Goal: Communication & Community: Answer question/provide support

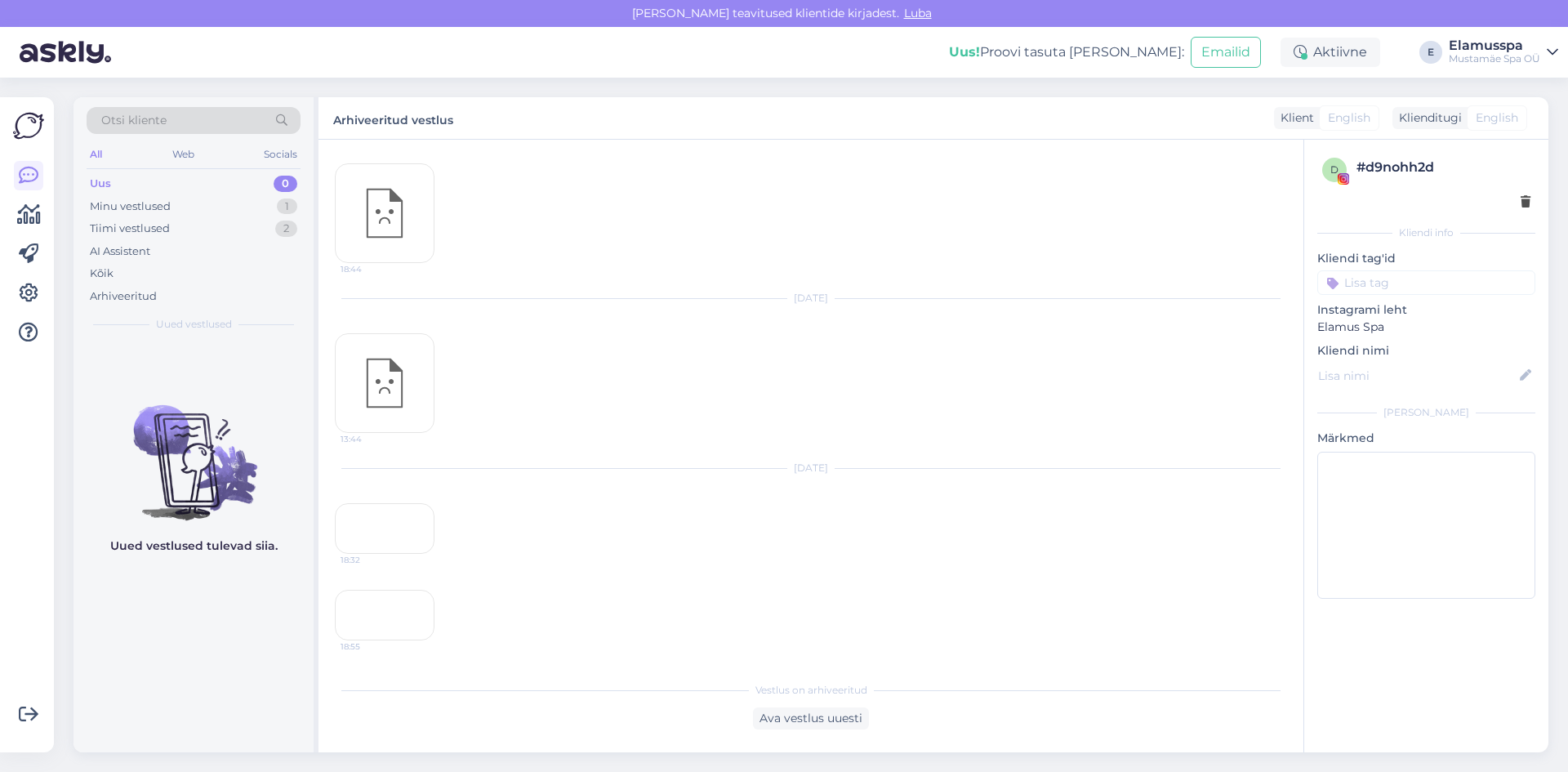
scroll to position [893, 0]
click at [233, 176] on div "Uus 0" at bounding box center [194, 183] width 214 height 23
click at [245, 210] on div "Minu vestlused 1" at bounding box center [194, 207] width 214 height 23
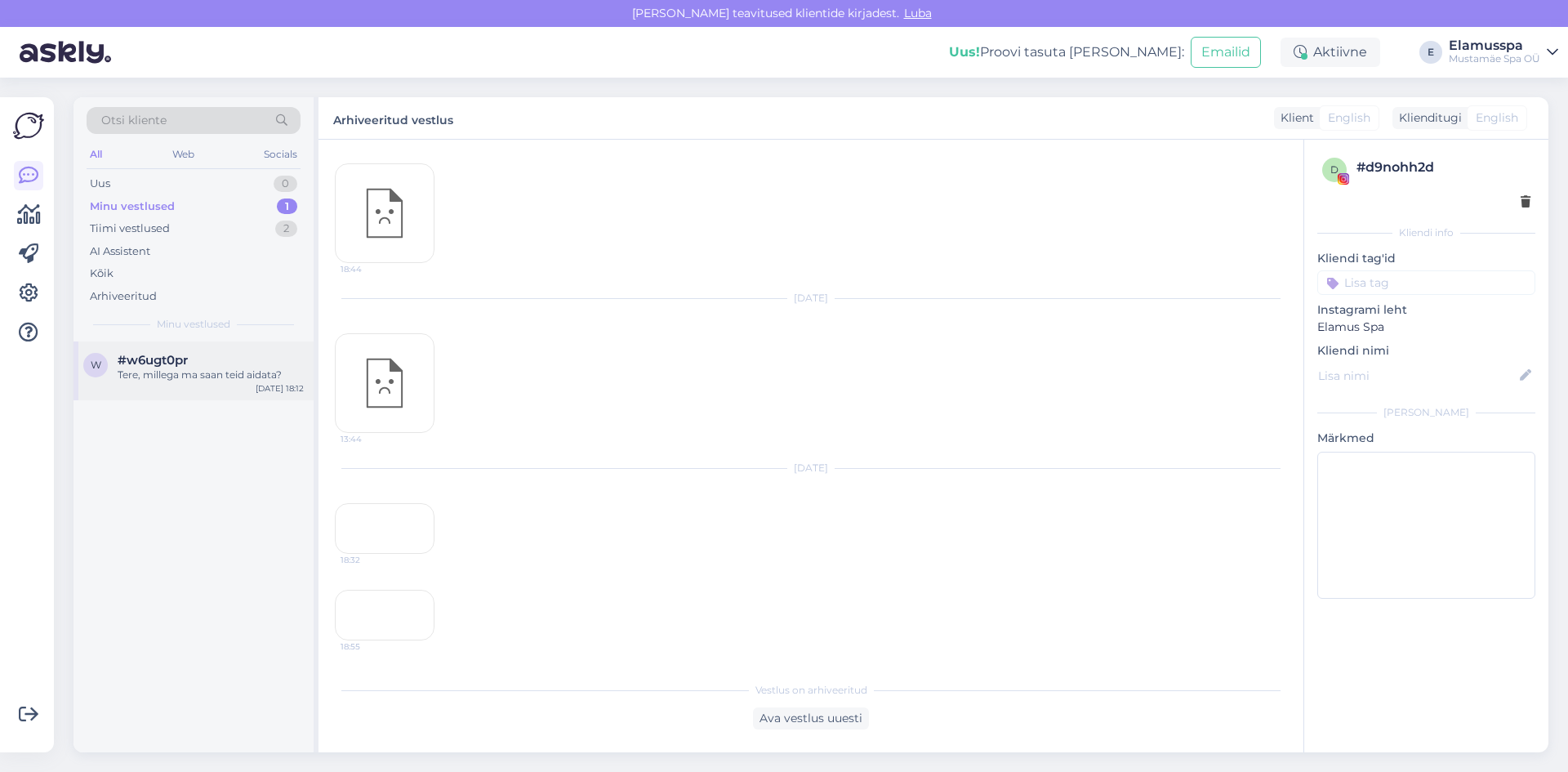
click at [223, 380] on div "Tere, millega ma saan teid aidata?" at bounding box center [210, 375] width 186 height 15
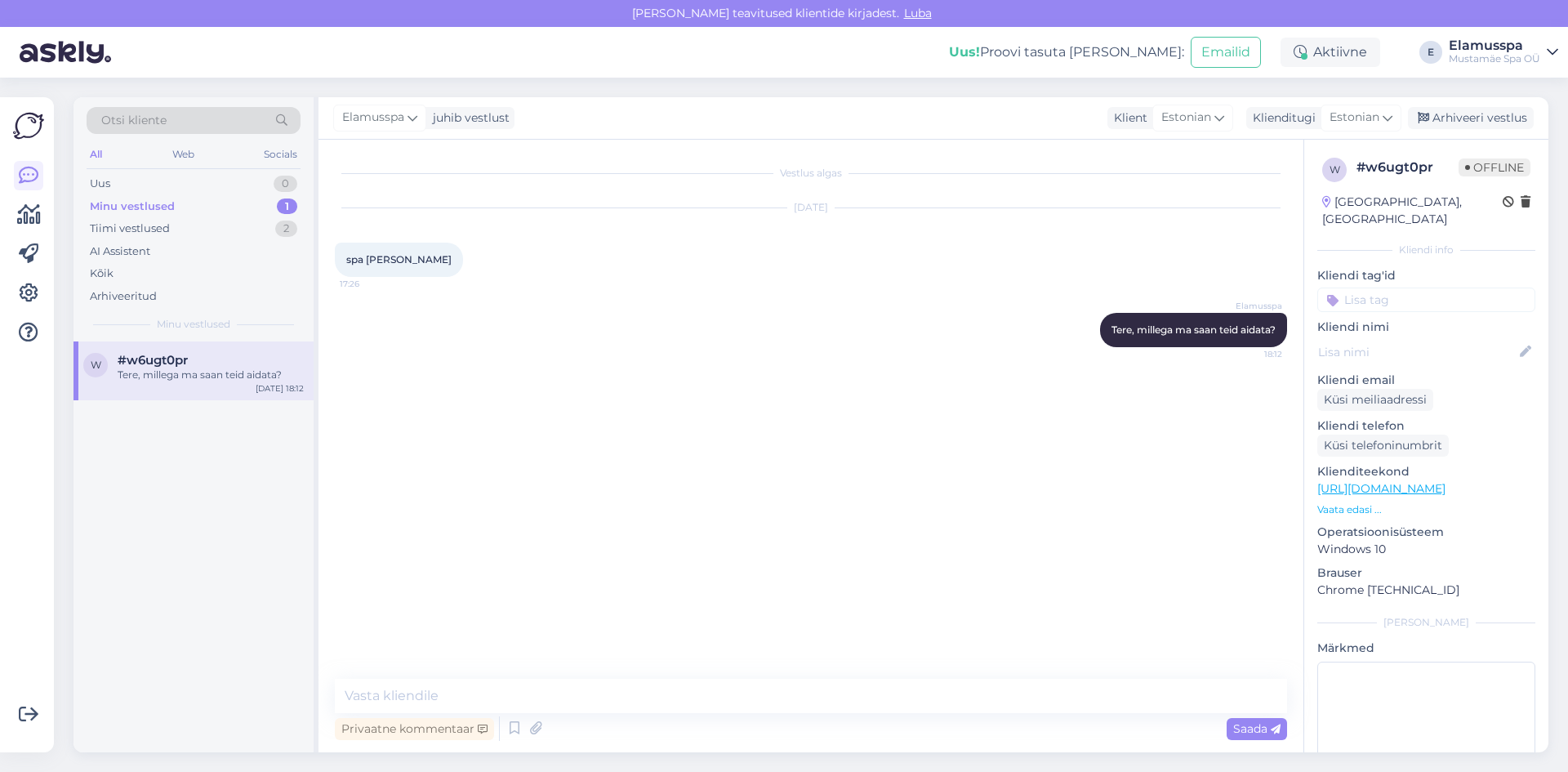
scroll to position [0, 0]
click at [1469, 108] on div "Arhiveeri vestlus" at bounding box center [1471, 117] width 126 height 22
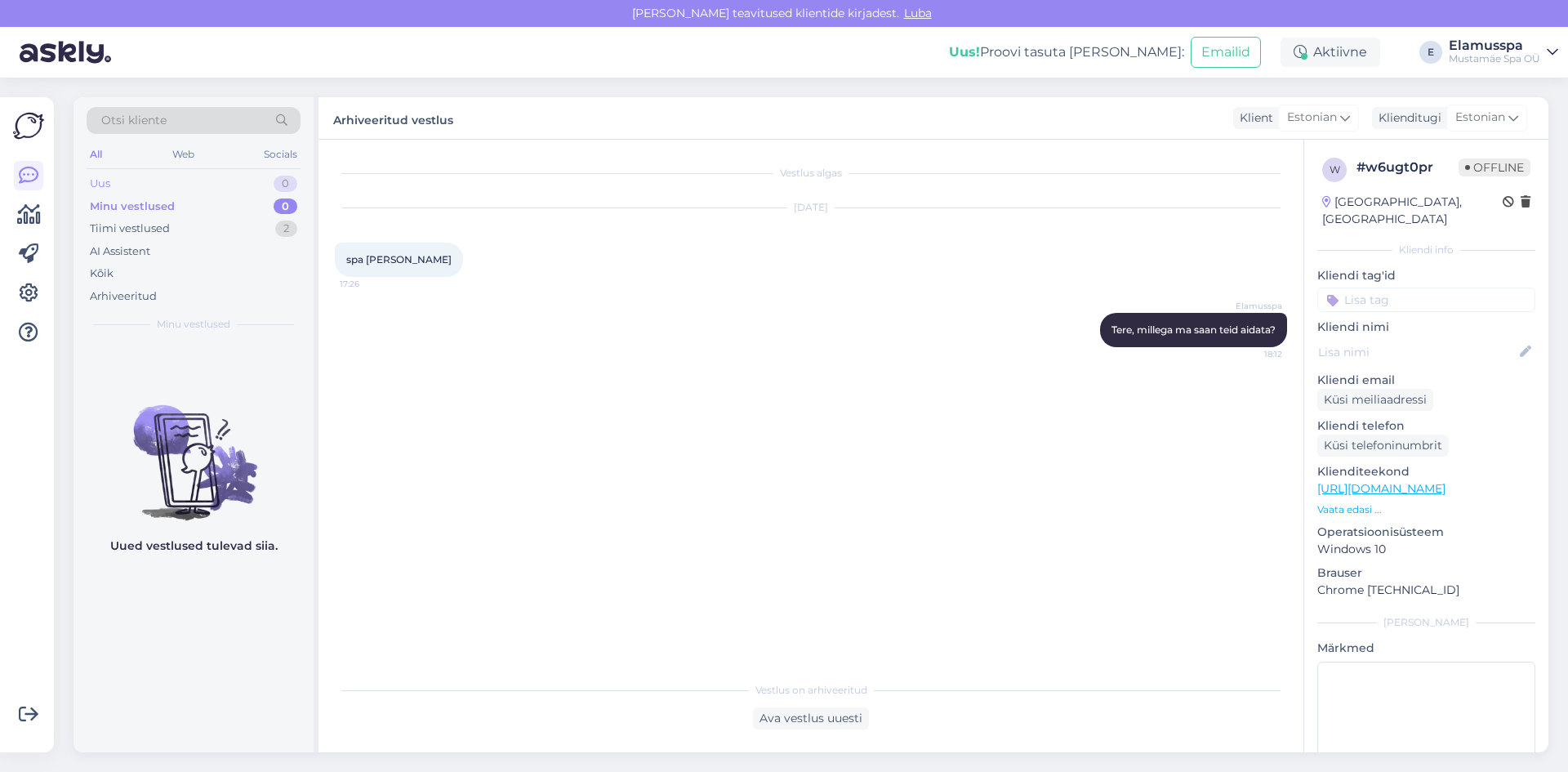
click at [252, 179] on div "Uus 0" at bounding box center [194, 183] width 214 height 23
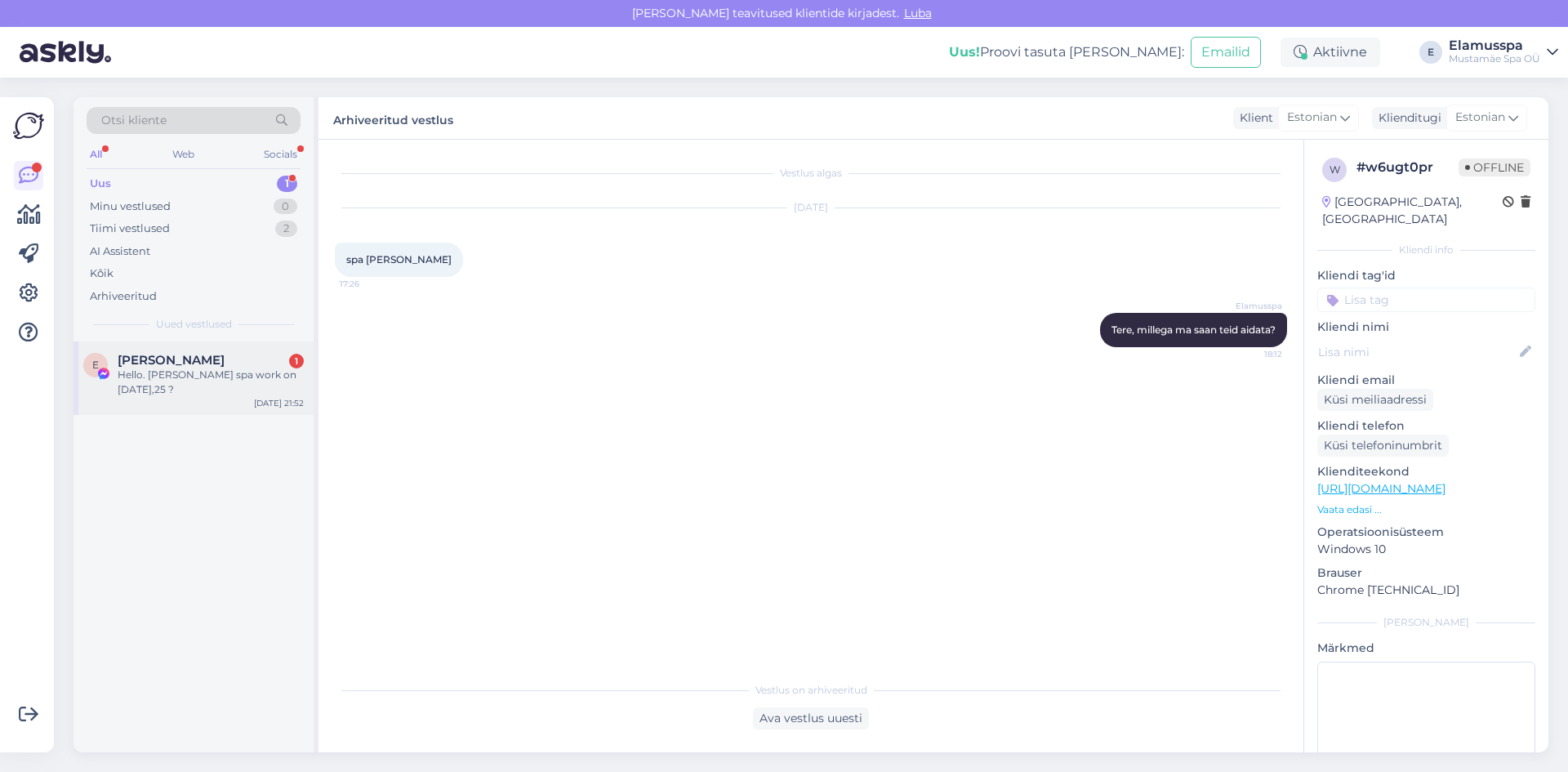
click at [277, 389] on div "Hello. [PERSON_NAME] spa work on [DATE],25 ?" at bounding box center [210, 383] width 186 height 30
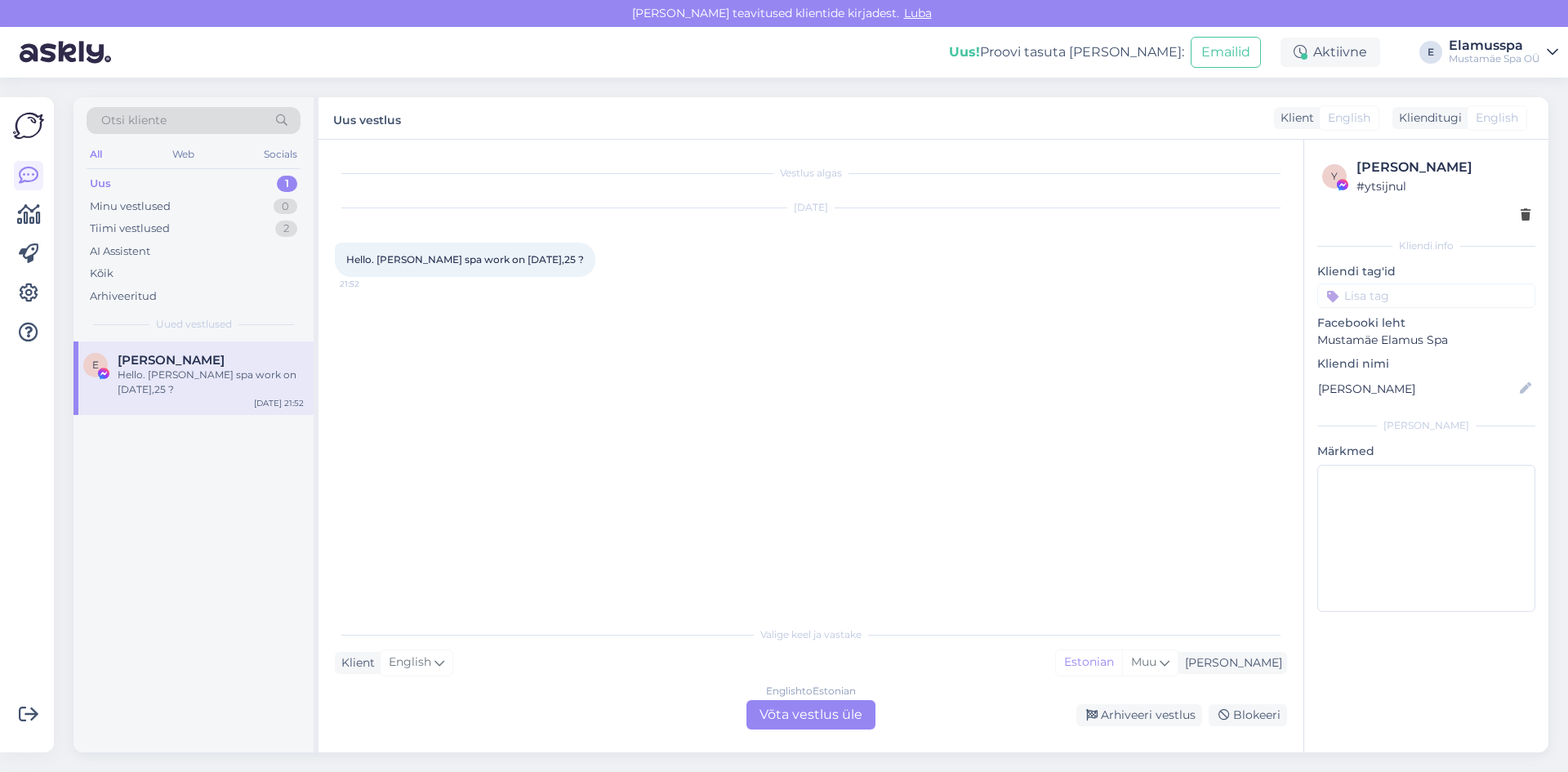
click at [836, 710] on div "English to Estonian Võta vestlus üle" at bounding box center [811, 715] width 129 height 30
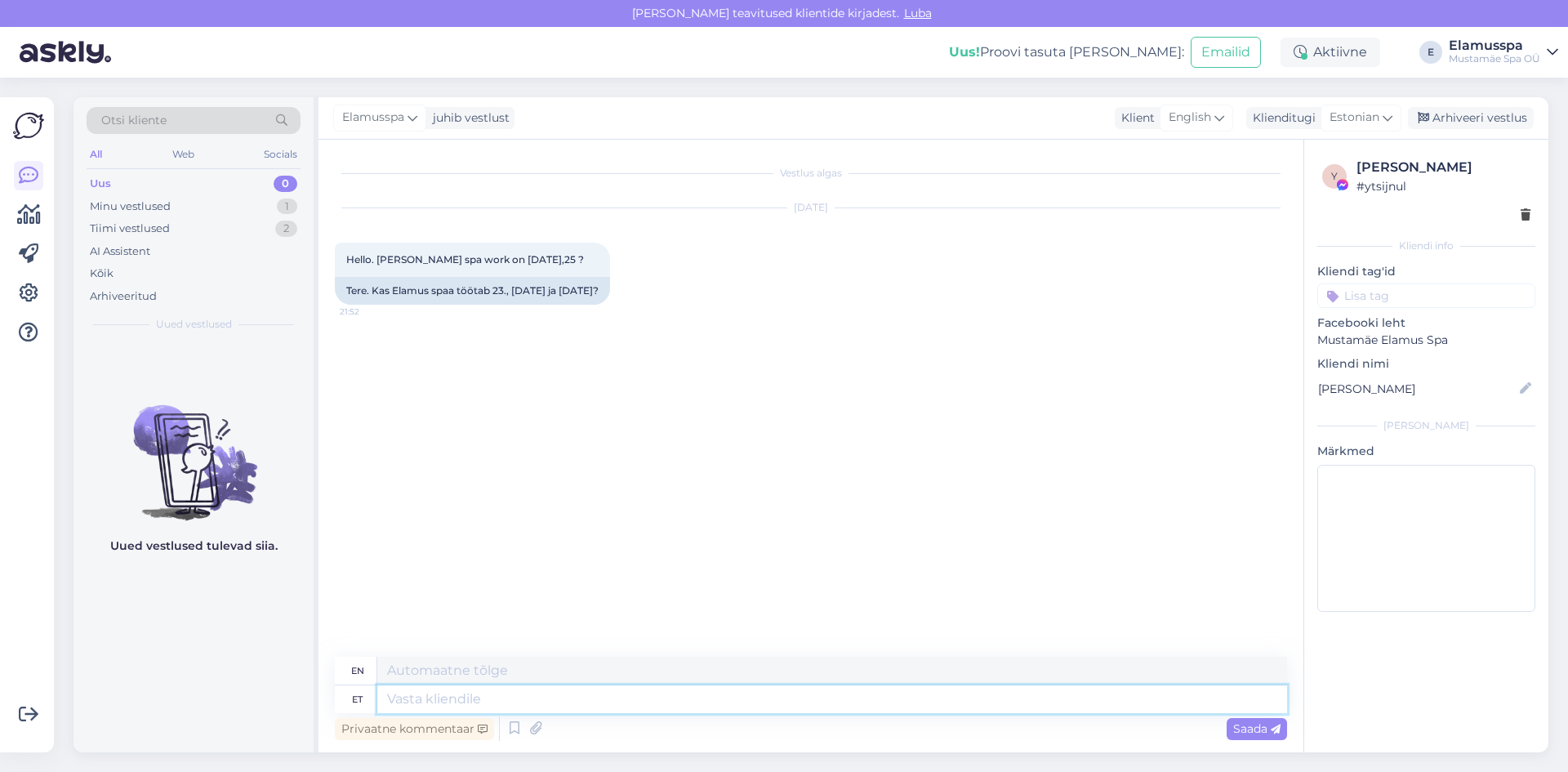
click at [645, 707] on textarea at bounding box center [832, 700] width 910 height 28
type textarea "Tere"
type textarea "Hello"
type textarea "Tere!"
type textarea "Hello!"
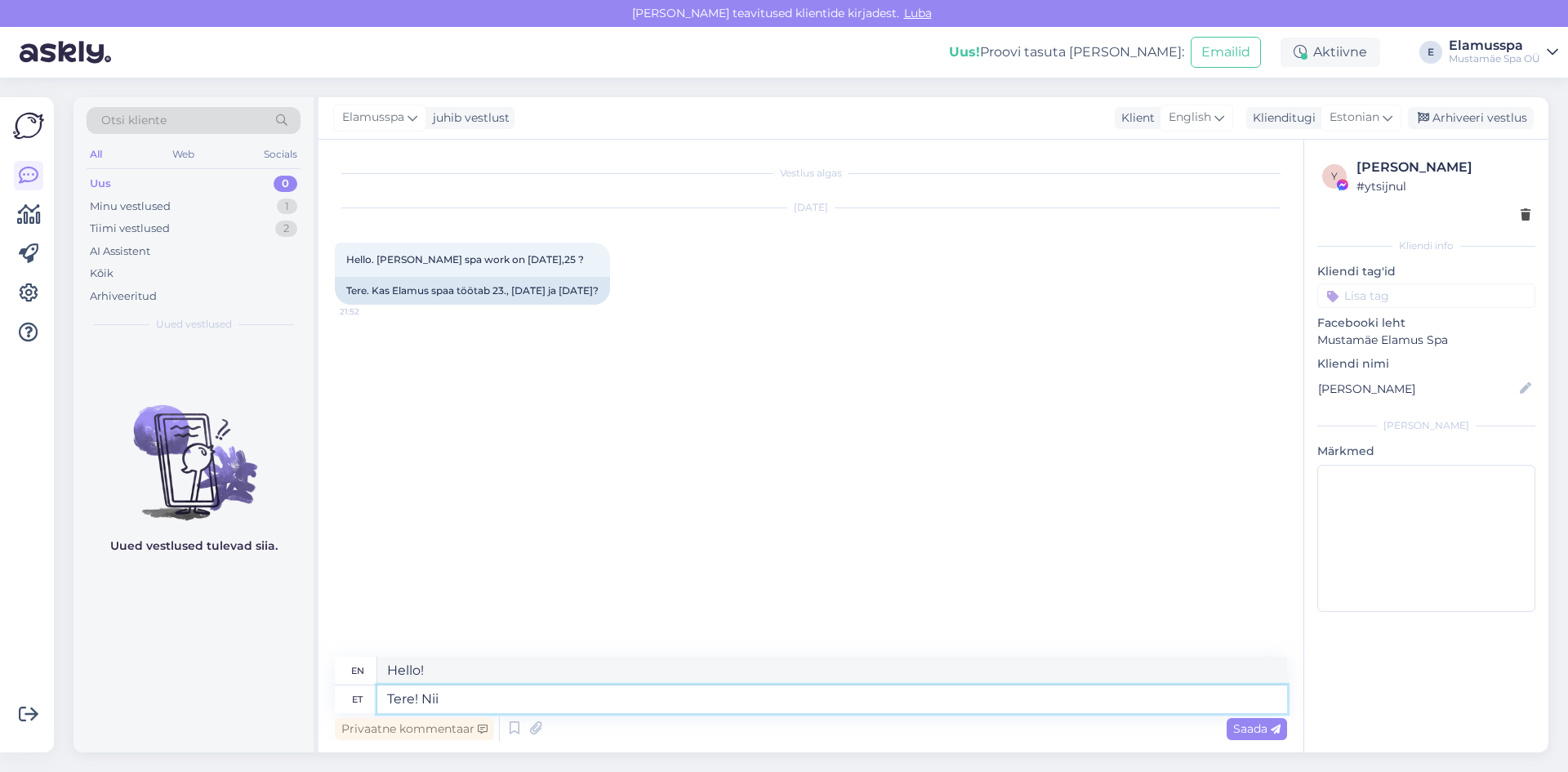
type textarea "Tere! Nii"
type textarea "Hello! So"
type textarea "Tere! Nii ku"
type textarea "Hello! So what?"
type textarea "Tere! Nii kaugele"
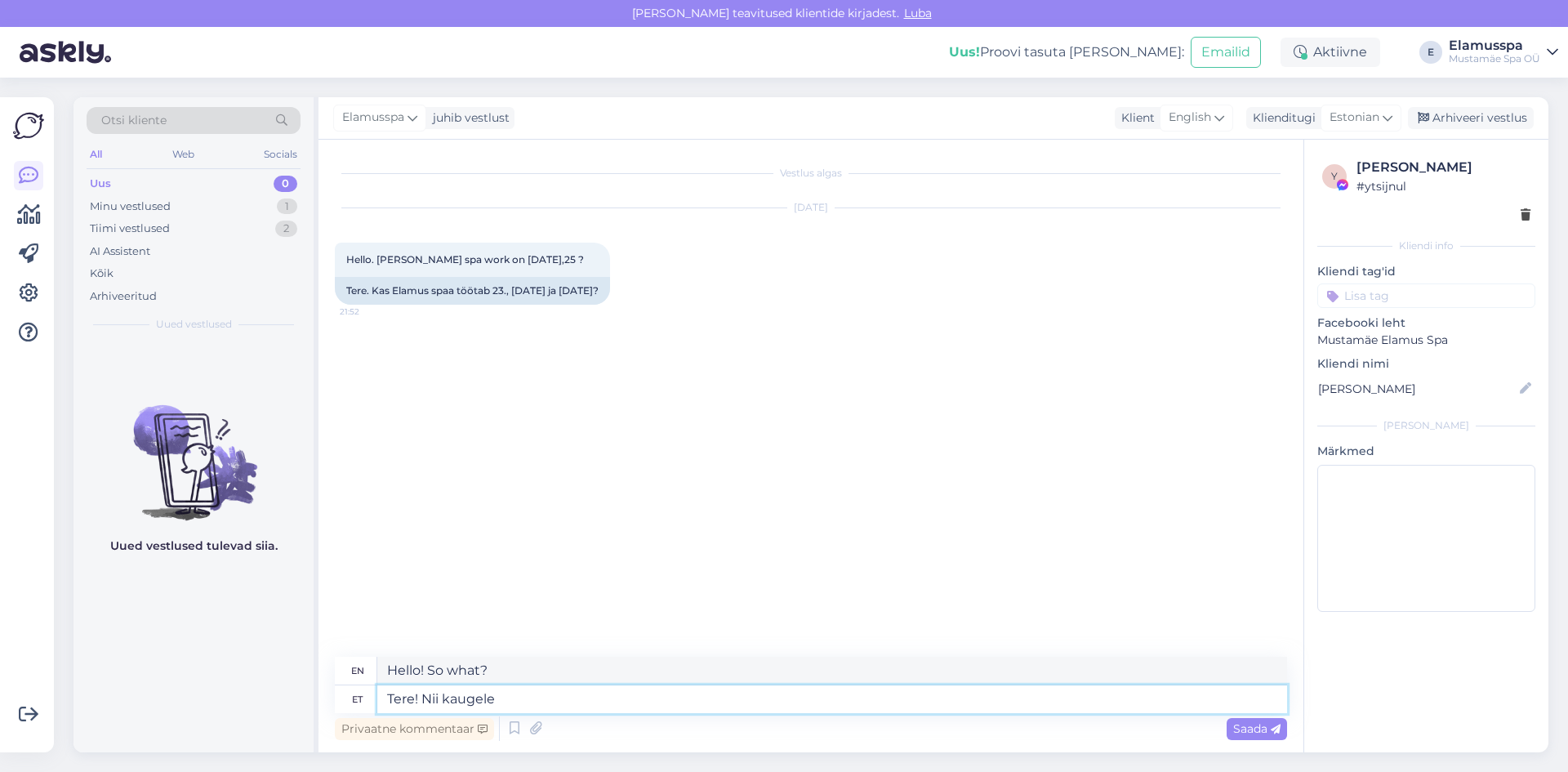
type textarea "Hello! So far"
type textarea "Tere! Nii kaugele ei o"
type textarea "Hello! Not that far away"
type textarea "Tere! Nii kaugele ei os"
type textarea "Hello! It's not that far."
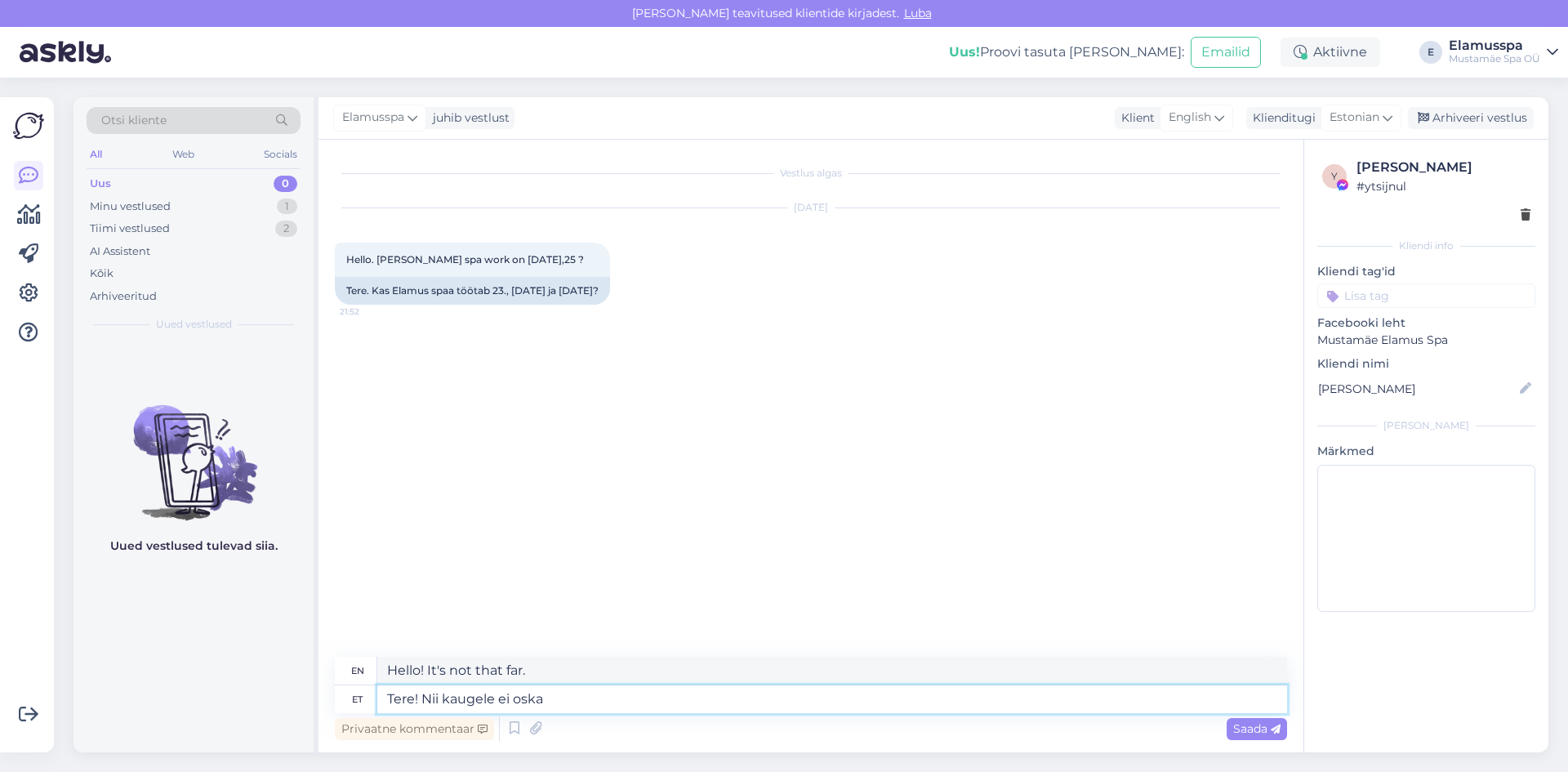
type textarea "Tere! Nii kaugele ei oska k"
type textarea "Hello! I can't go that far."
type textarea "Tere! Nii kaugele ei oska kindlalt"
type textarea "Hello! I can't be sure that far."
type textarea "Tere! Nii kaugele ei oska kindlalt"
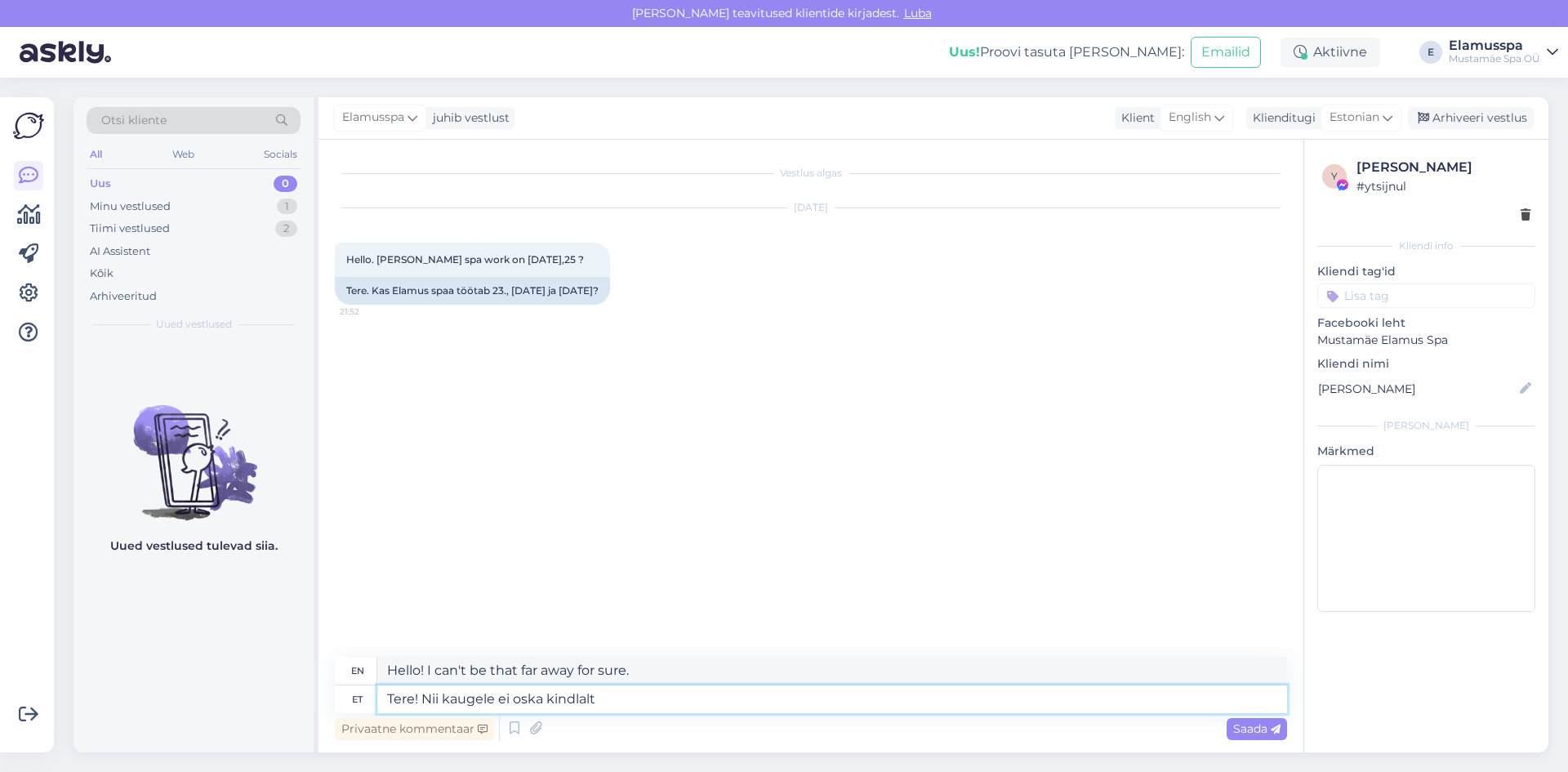
type textarea "Hello! I can't be sure that far."
type textarea "Tere! Nii kaugele ei oska kindlalt öelda, ag"
type textarea "Hello! I can't say for sure how far,"
type textarea "Tere! Nii kaugele ei oska kindlalt öelda, aga"
type textarea "Hello! I can't say for sure how far, but"
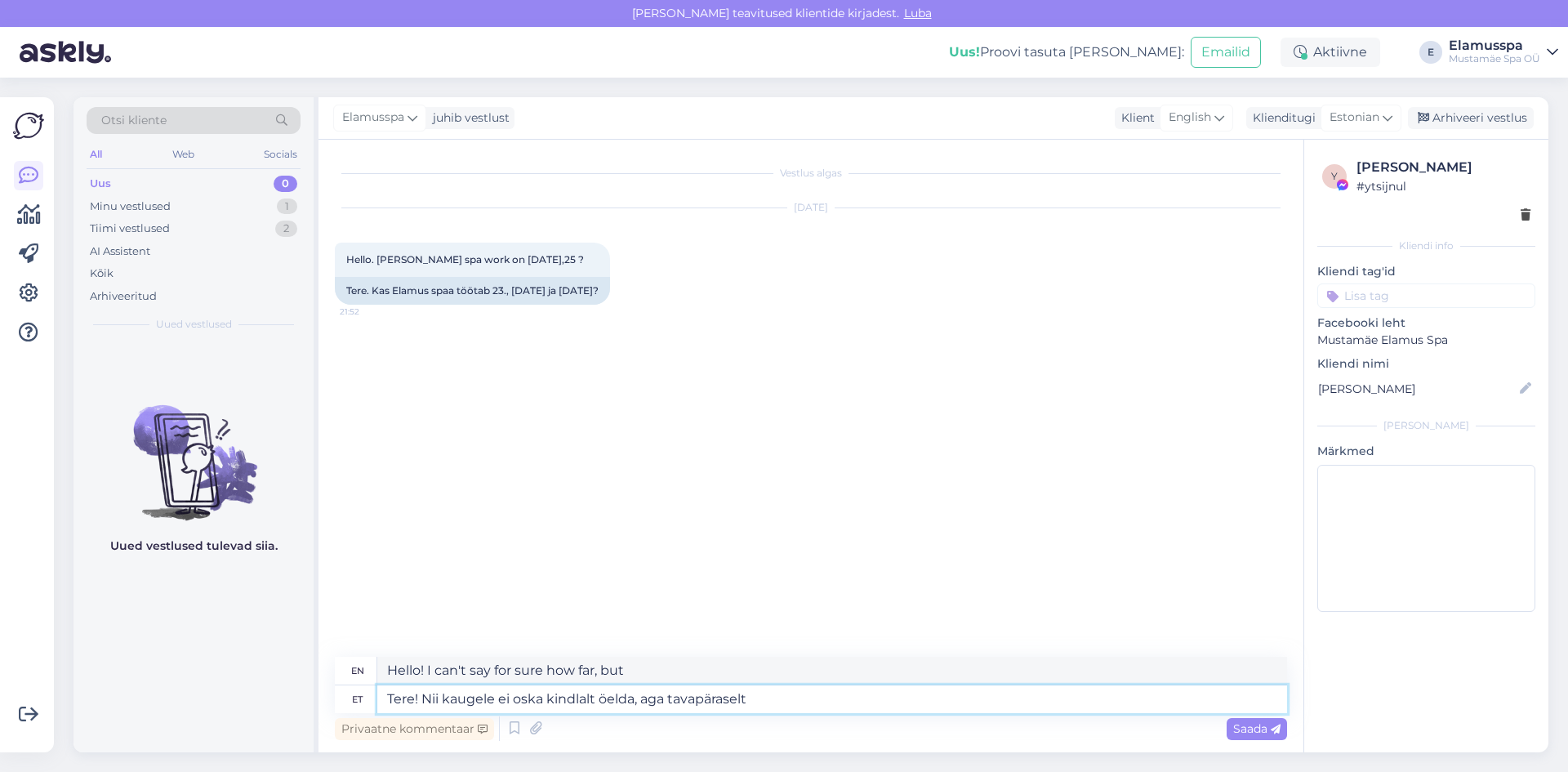
type textarea "Tere! Nii kaugele ei oska kindlalt öelda, aga tavapäraselt"
type textarea "Hello! I can't say for sure how far, but as usual"
type textarea "Tere! Nii kaugele ei oska kindlalt öelda, aga tavapäraselt oleme o"
type textarea "Hello! I can't say for sure how far, but as usual we are"
type textarea "Tere! Nii kaugele ei oska kindlalt öelda, aga tavapäraselt oleme olnud a"
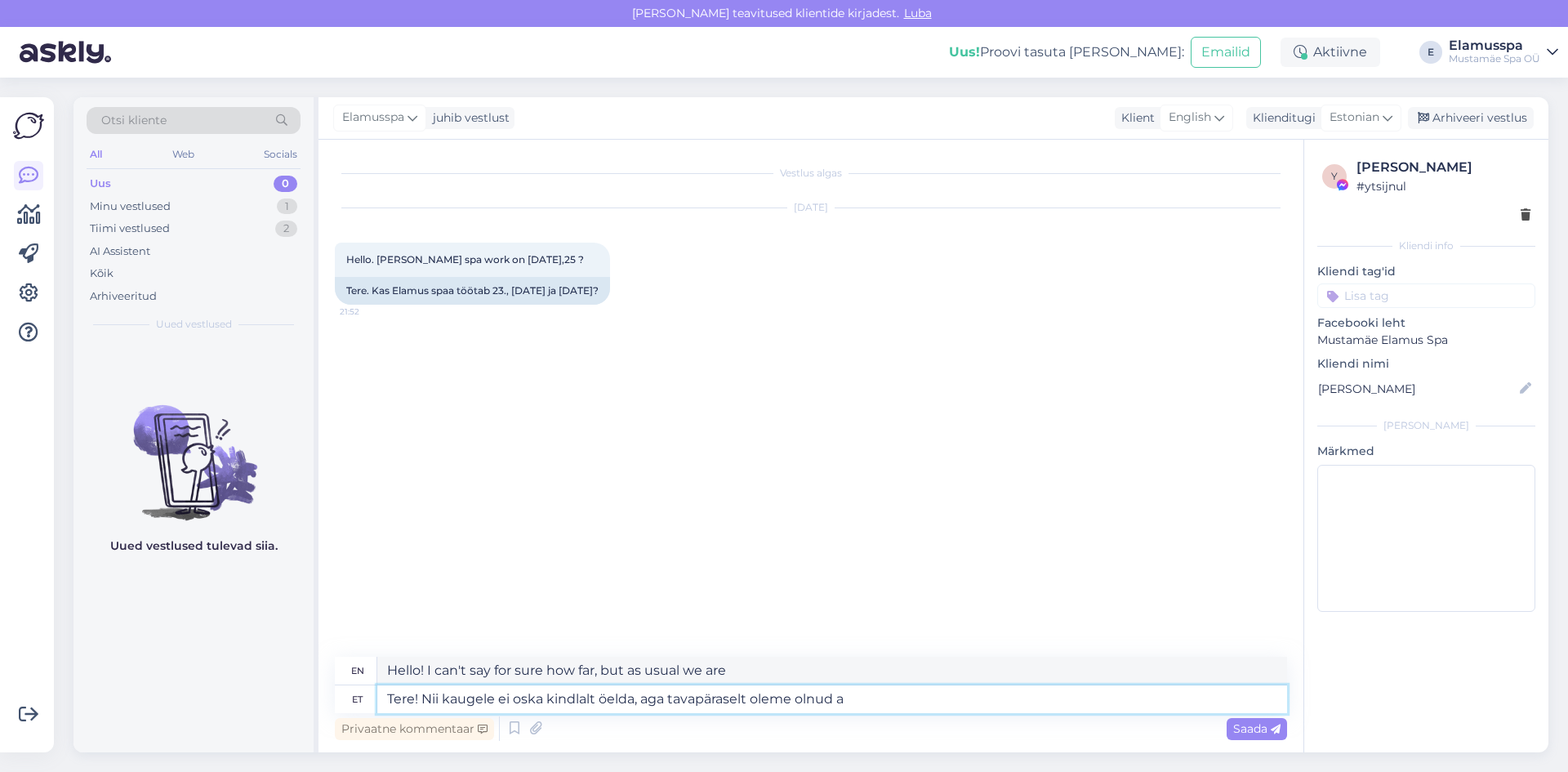
type textarea "Hello! I can't say for sure how far, but as usual we have been"
type textarea "Tere! Nii kaugele ei oska kindlalt öelda, aga tavapäraselt oleme olnud avatud!"
type textarea "Hi! I can't say for sure how far along we are, but we have been open as usual!"
type textarea "Tere! Nii kaugele ei oska kindlalt öelda, aga tavapäraselt oleme olnud avatud!"
click at [1242, 725] on span "Saada" at bounding box center [1257, 729] width 48 height 15
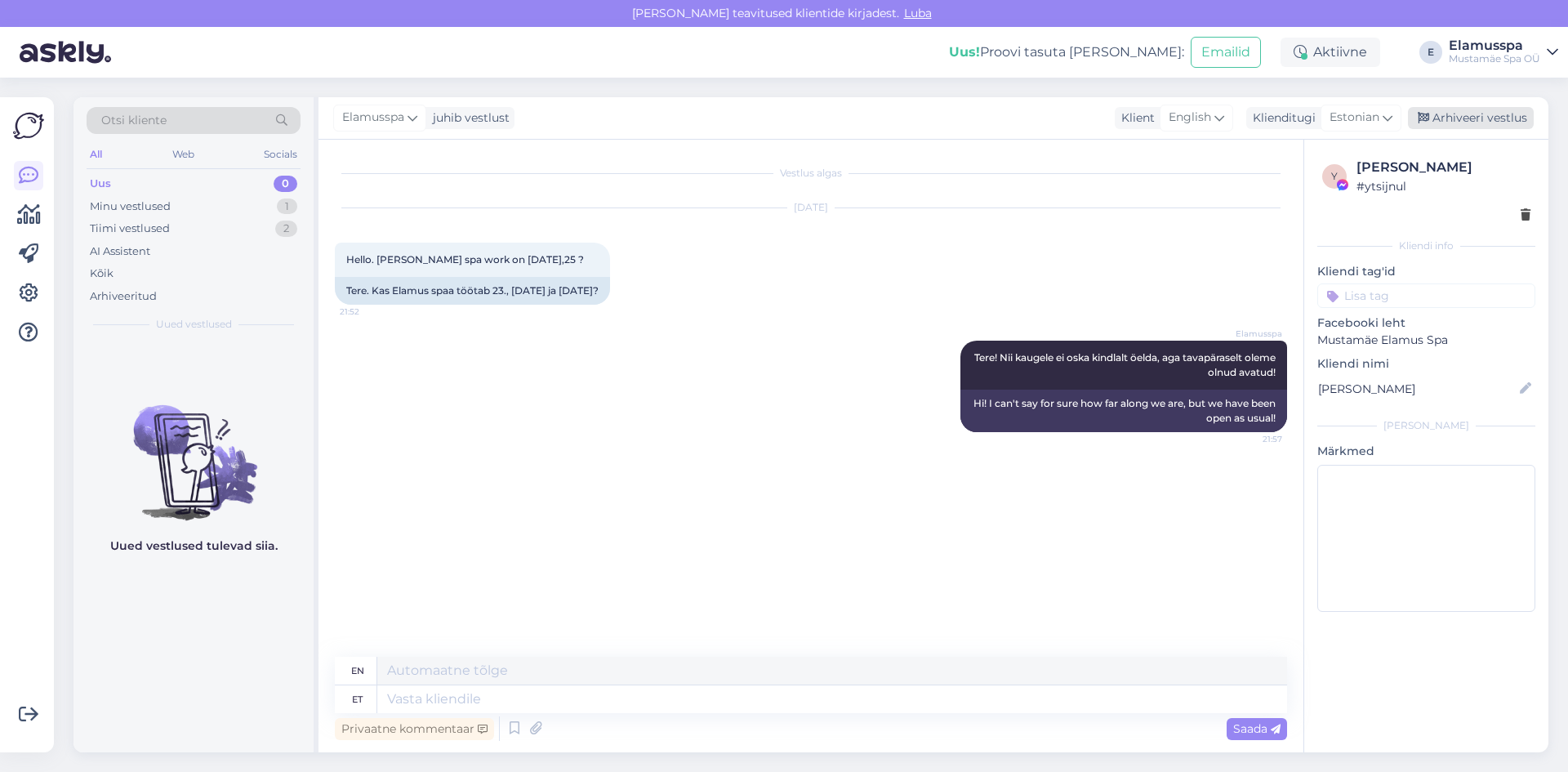
click at [1456, 120] on div "Arhiveeri vestlus" at bounding box center [1471, 117] width 126 height 22
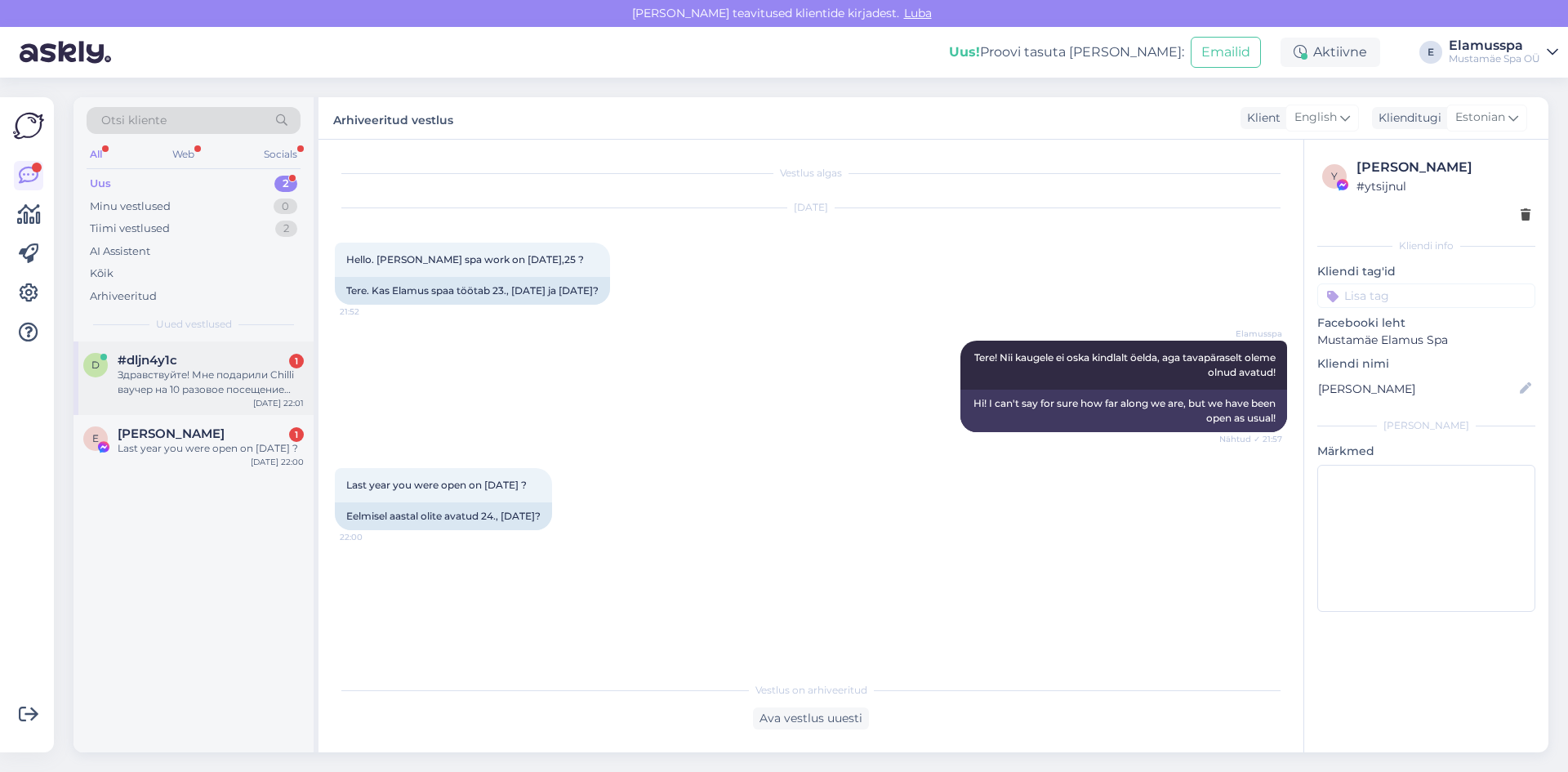
click at [194, 401] on div "d #dljn4y1c 1 Здравствуйте! Мне подарили Chilli ваучер на 10 разовое посещение …" at bounding box center [194, 378] width 240 height 74
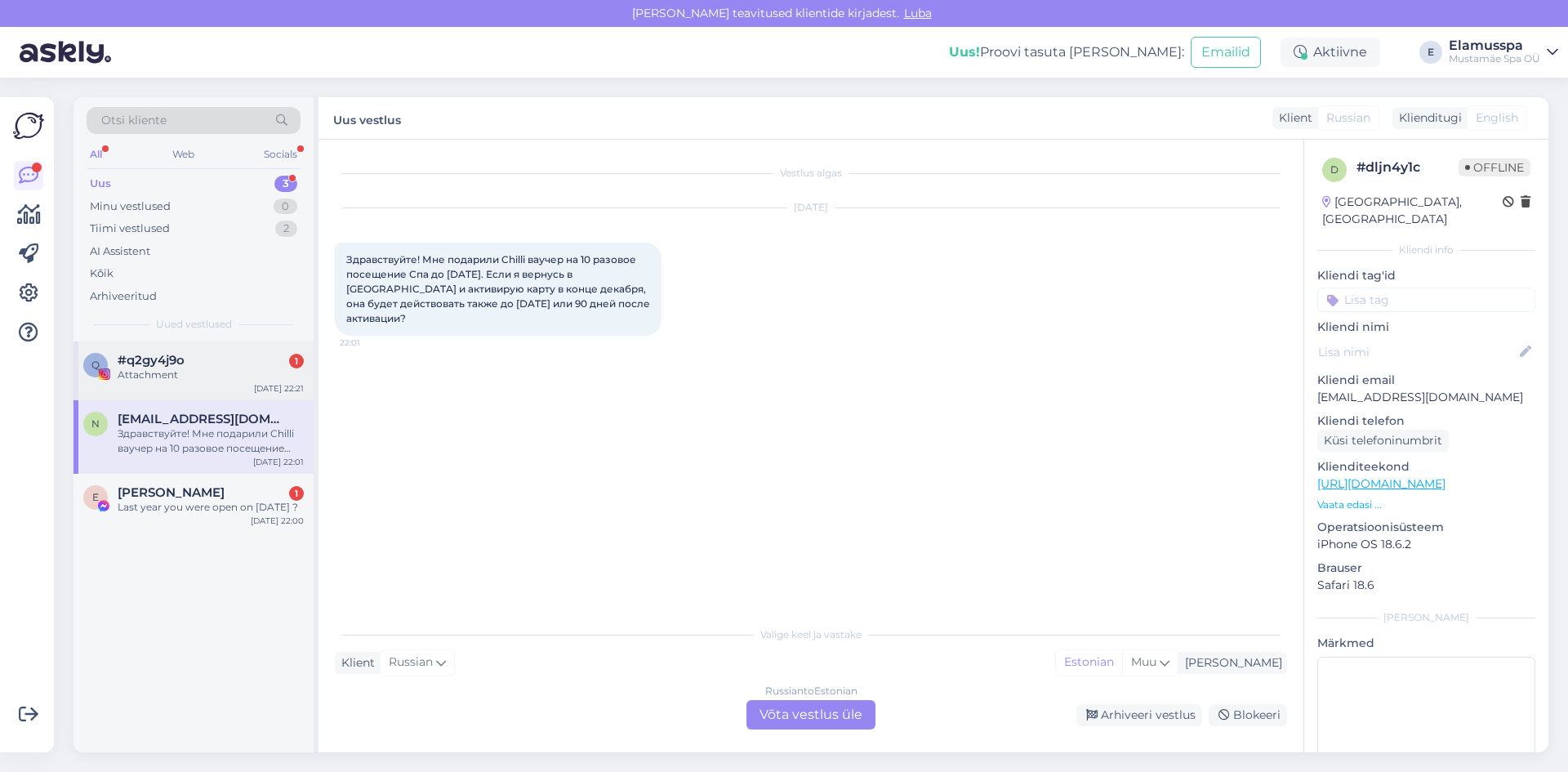
click at [172, 388] on div "q #q2gy4j9o 1 Attachment [DATE] 22:21" at bounding box center [194, 371] width 240 height 59
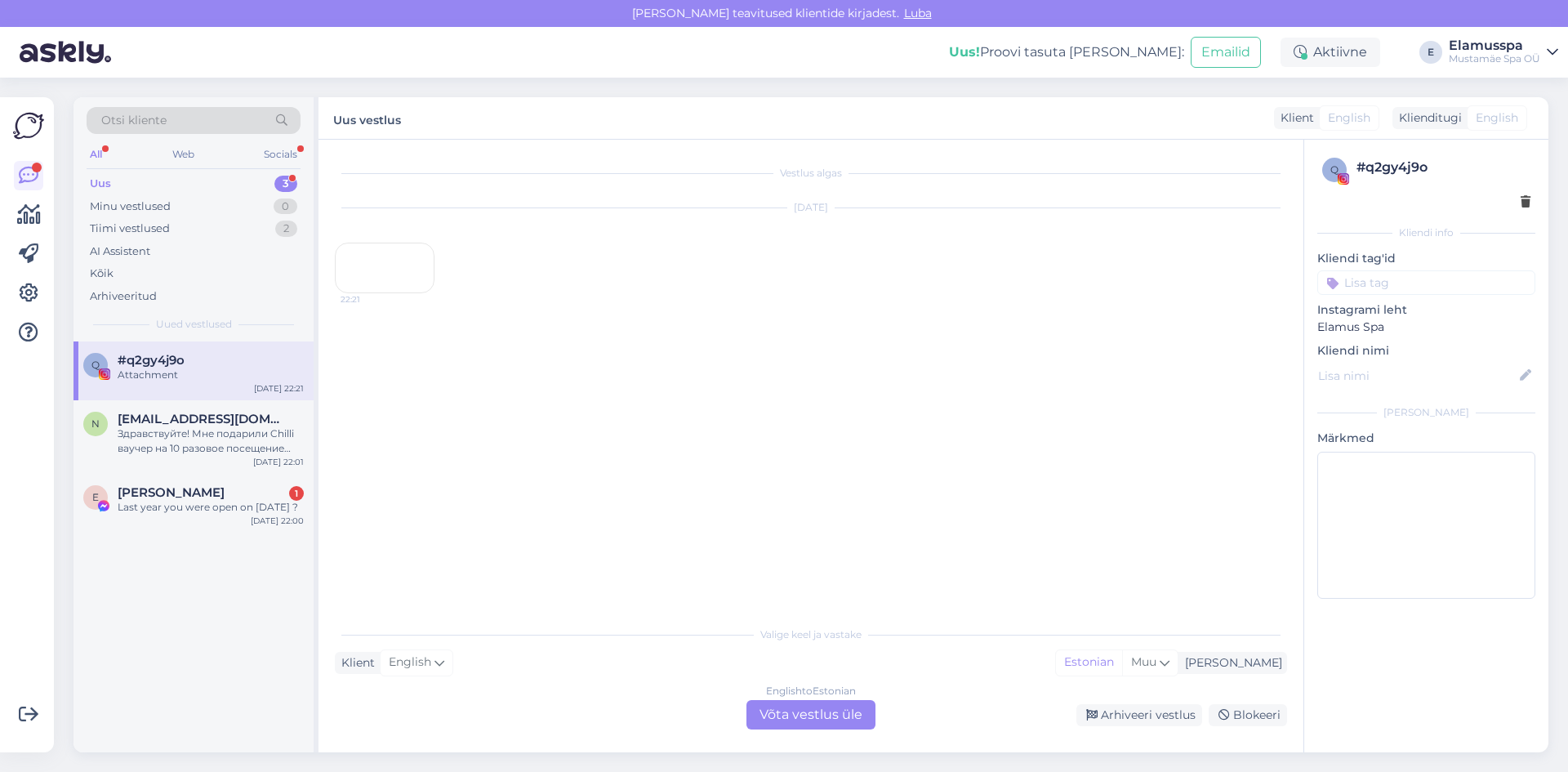
click at [423, 293] on div "22:21" at bounding box center [384, 268] width 100 height 50
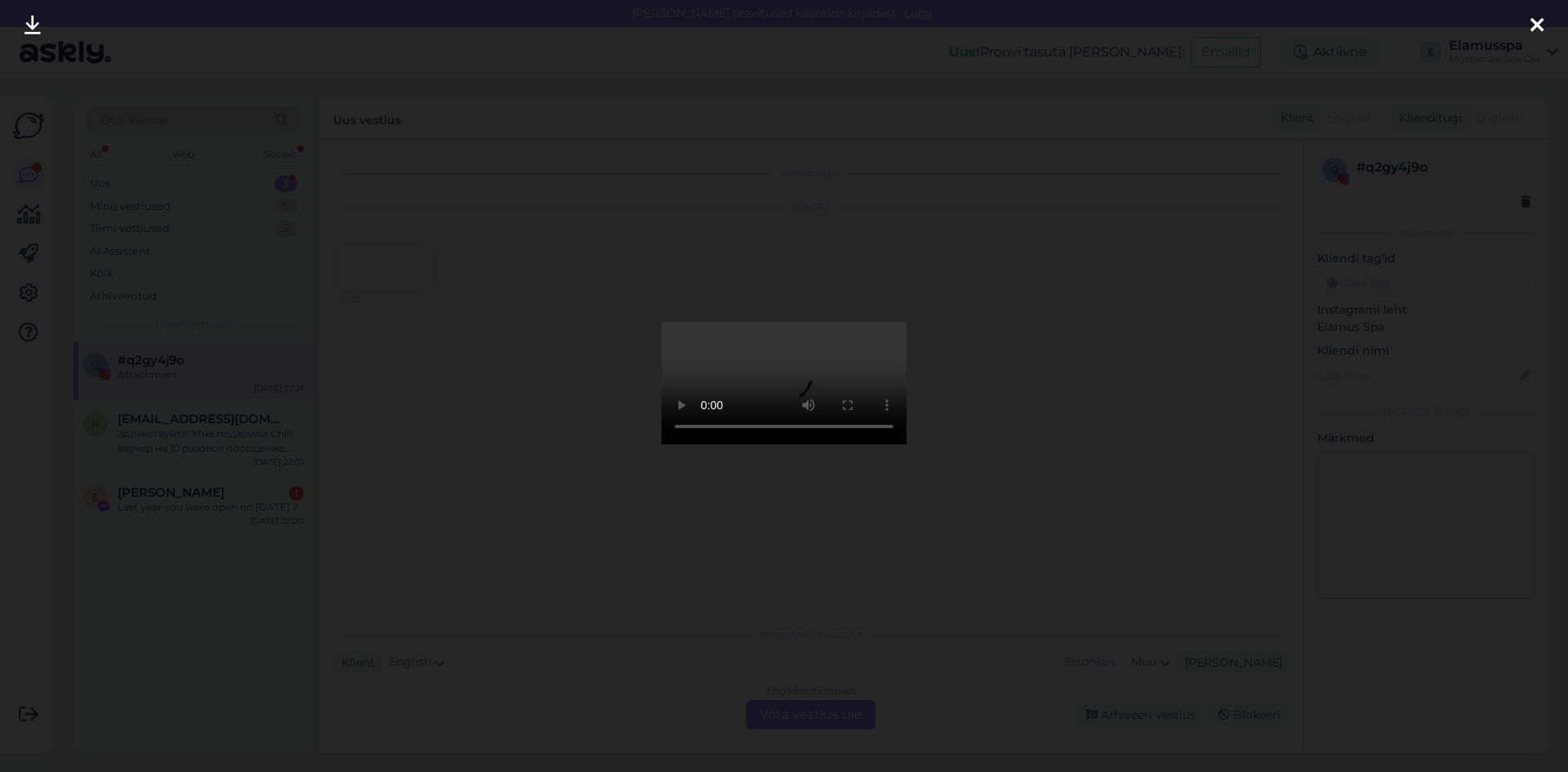
click at [484, 265] on div at bounding box center [784, 386] width 1568 height 772
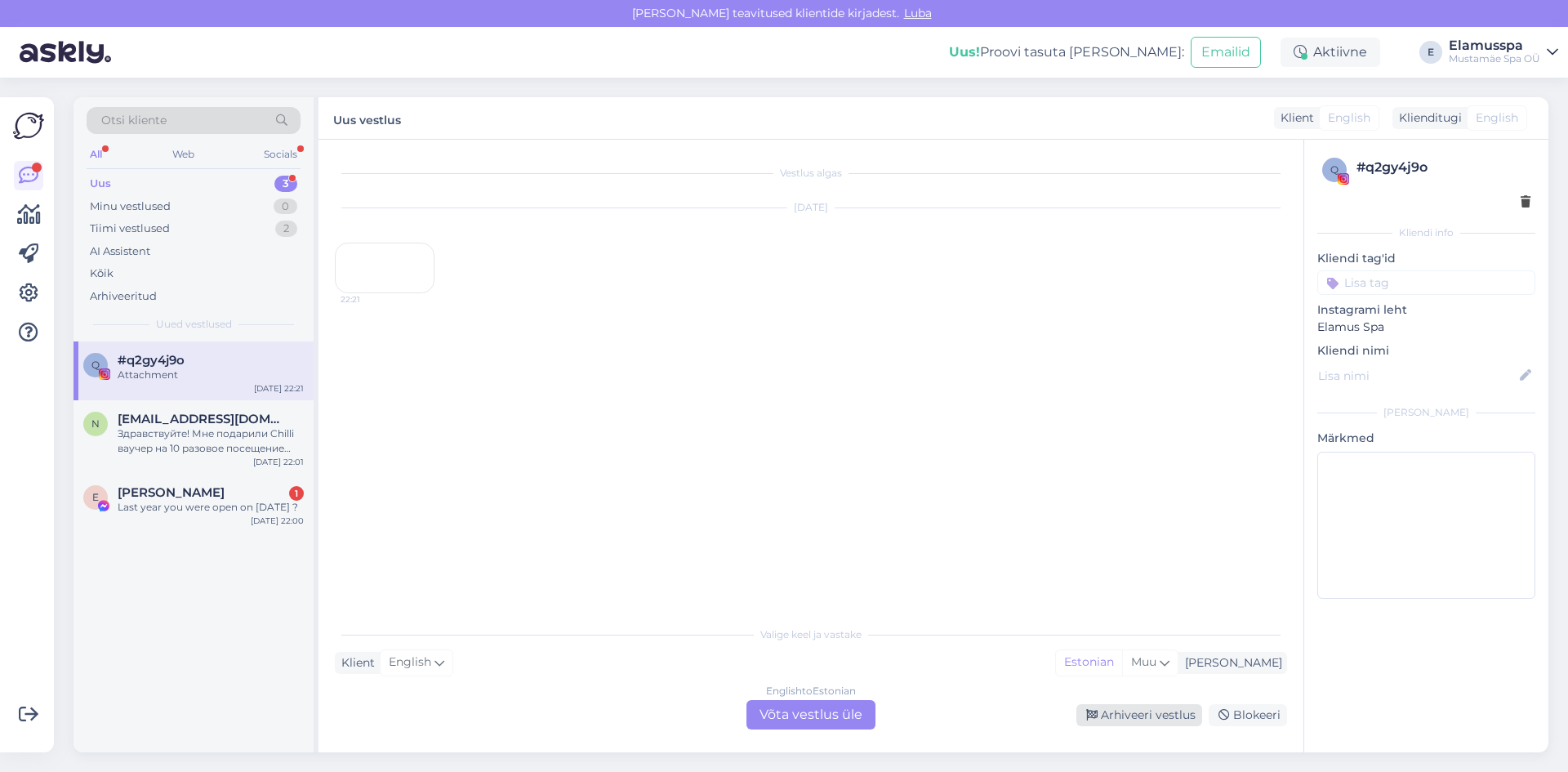
click at [1170, 710] on div "Arhiveeri vestlus" at bounding box center [1139, 715] width 126 height 22
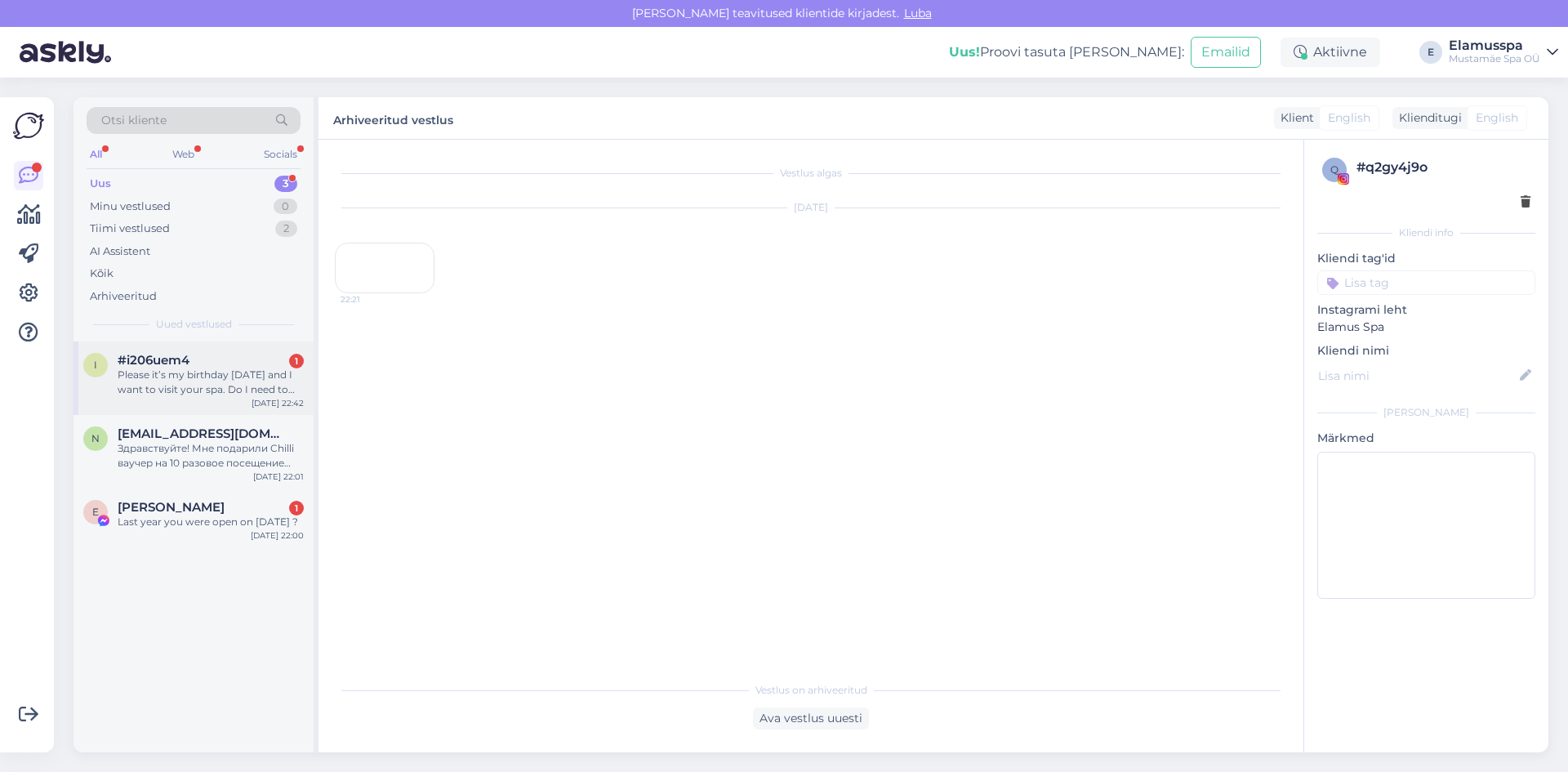
click at [198, 381] on div "Please it’s my birthday [DATE] and I want to visit your spa. Do I need to book …" at bounding box center [210, 383] width 186 height 30
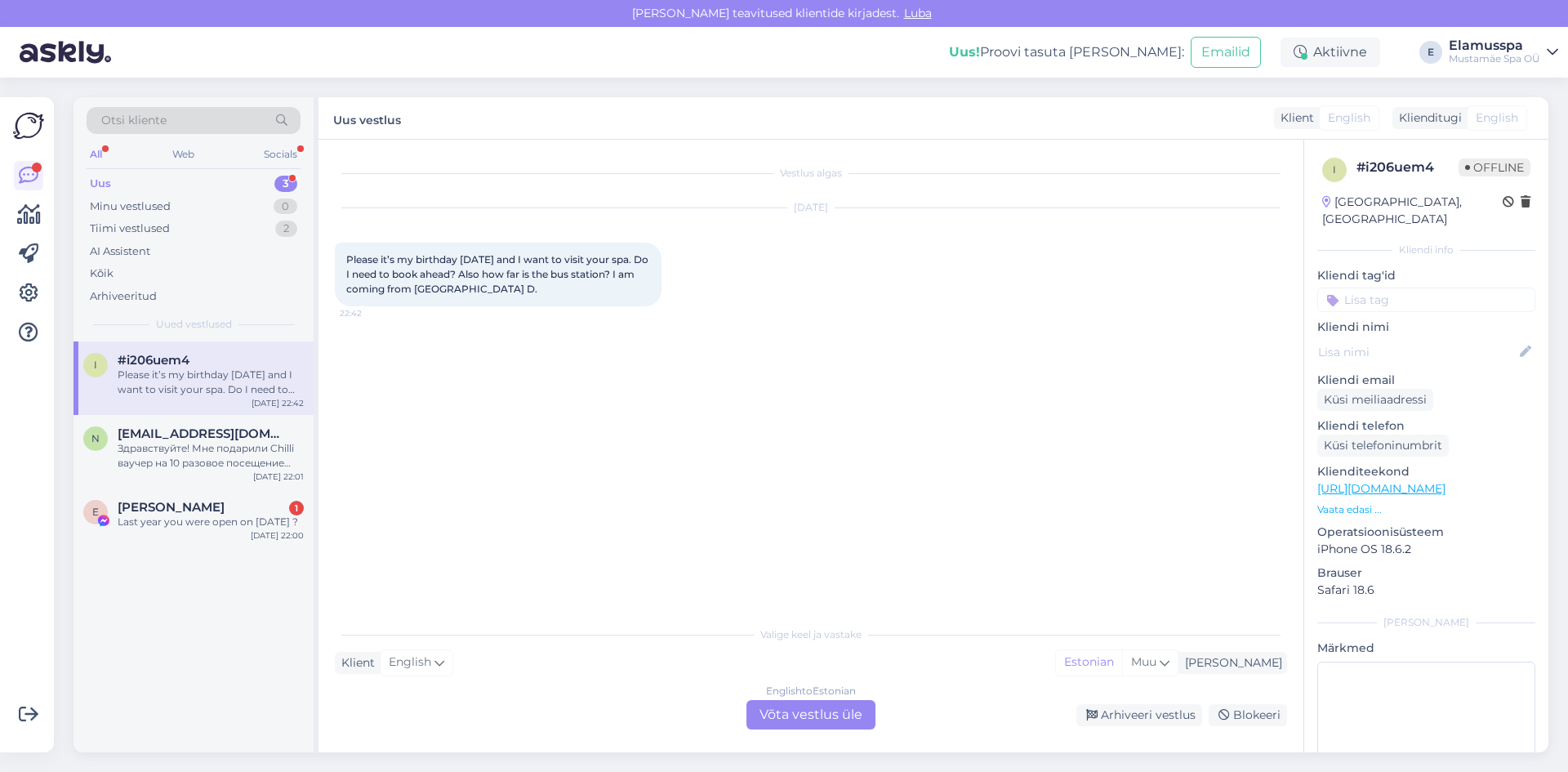
click at [829, 698] on div "English to Estonian" at bounding box center [811, 691] width 90 height 15
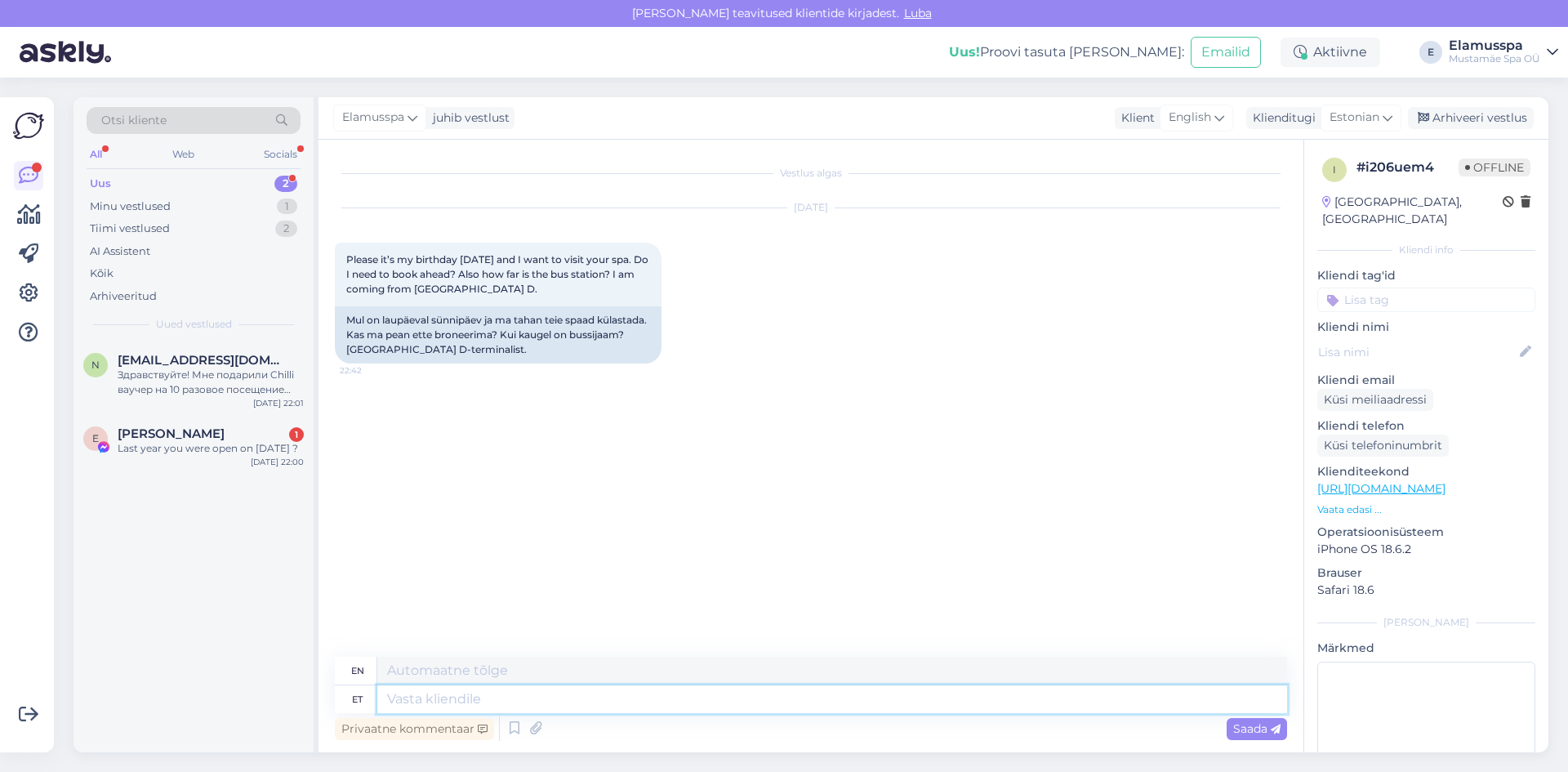
click at [646, 699] on textarea at bounding box center [832, 700] width 910 height 28
type textarea "Te"
type textarea "You"
type textarea "Tere"
type textarea "Hello"
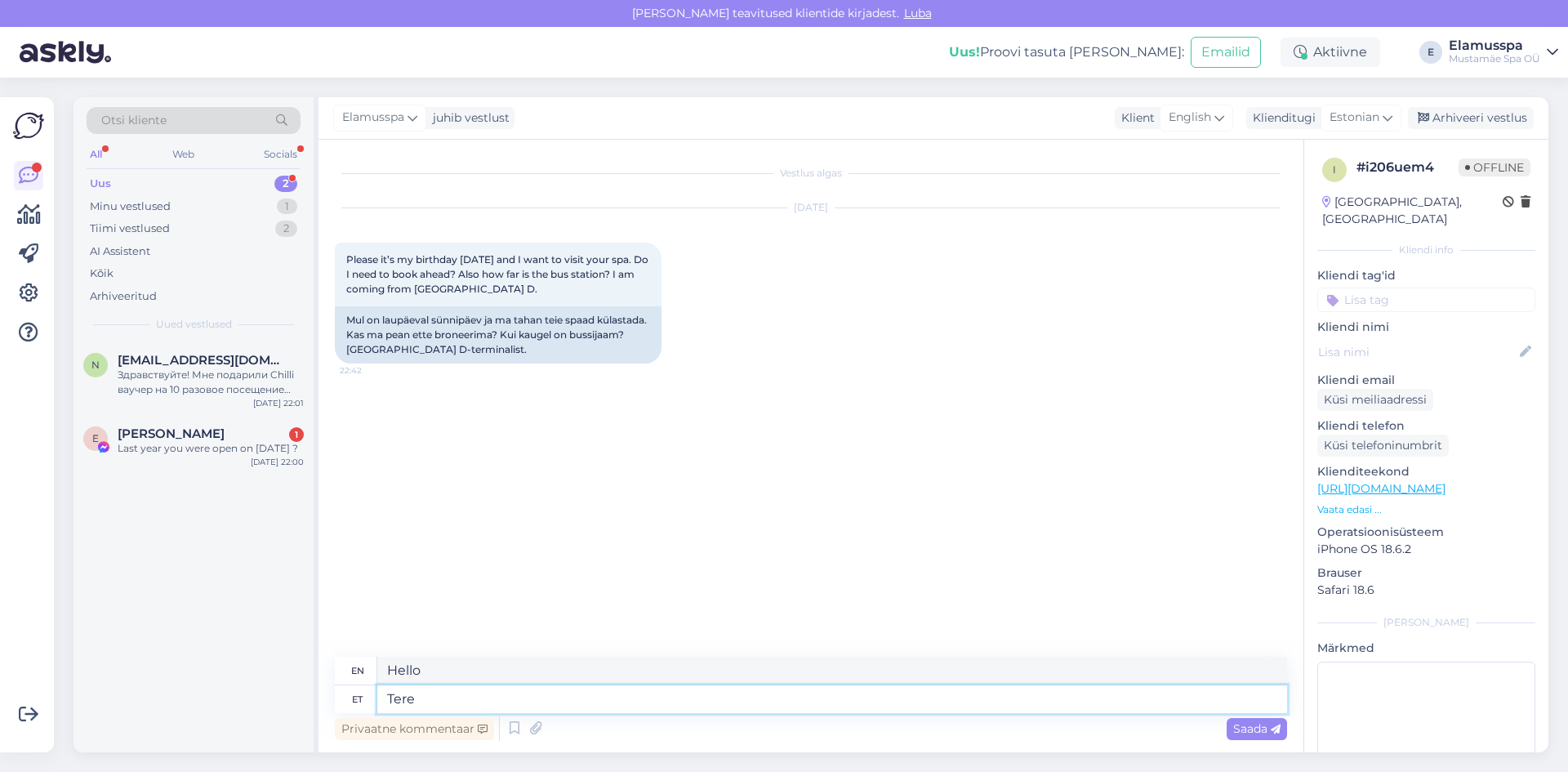
type textarea "Tere!"
type textarea "Hello!"
type textarea "Tere! Otseselt"
type textarea "Hello! Directly"
type textarea "Tere! Otseselt broneering"
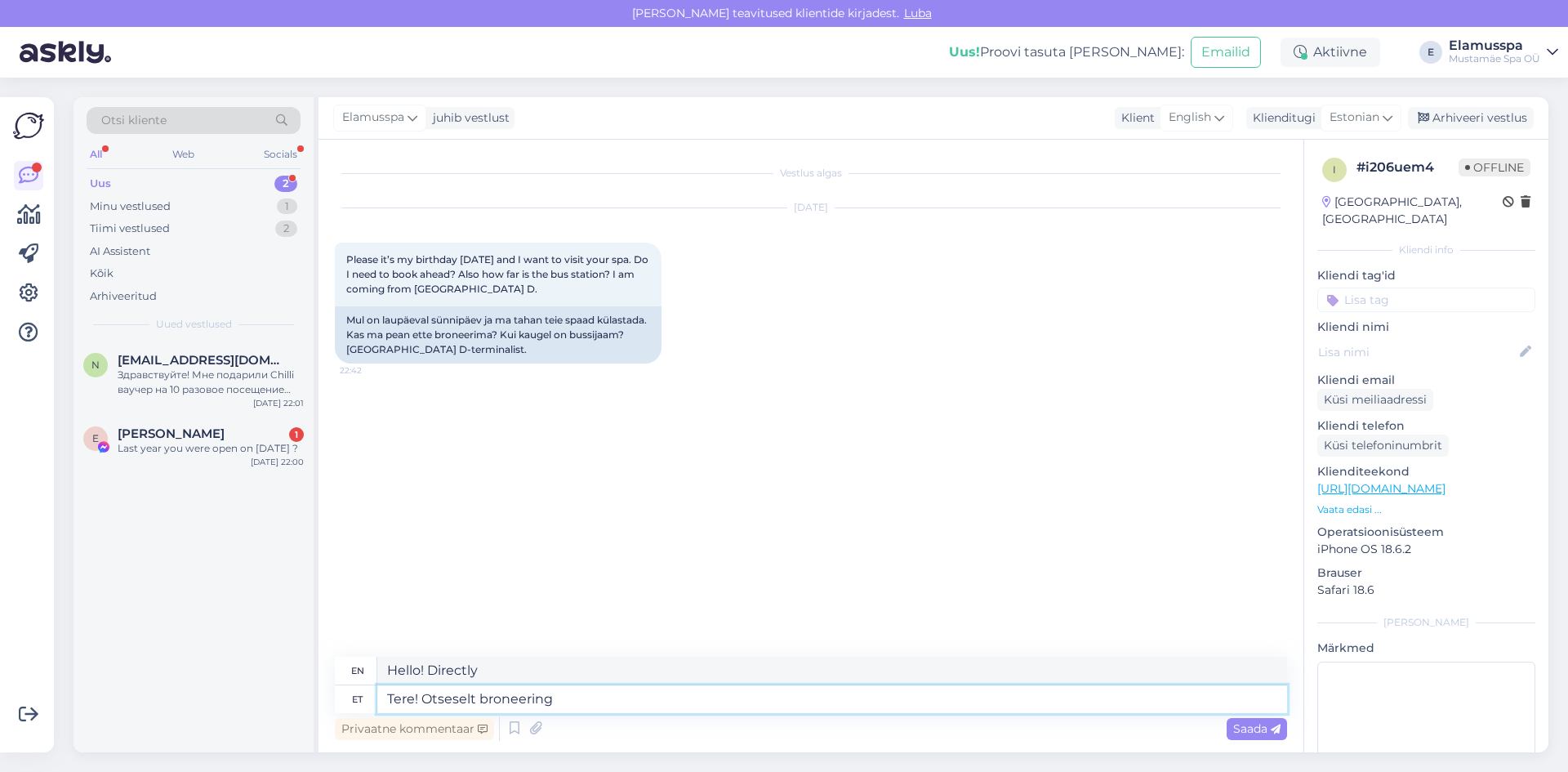
type textarea "Hello! Direct booking"
type textarea "Tere! Otseselt broneering ei o"
type textarea "Hello! No direct booking"
type textarea "Tere! Otseselt broneering ei ole k"
type textarea "Hello! There is no direct booking."
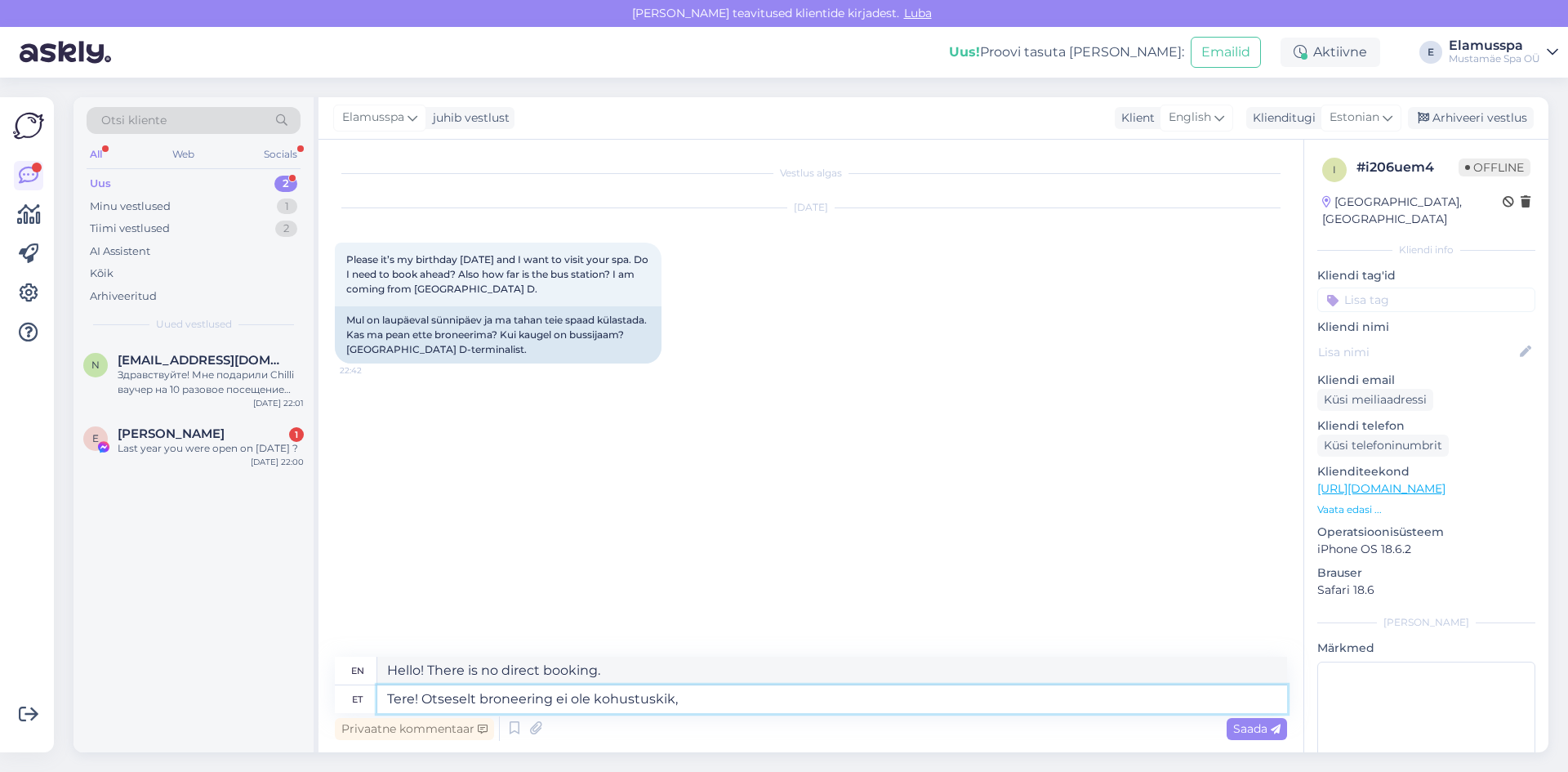
type textarea "Tere! Otseselt broneering ei ole kohustuskik,"
type textarea "Hello! Direct booking is not mandatory,"
type textarea "Tere! Otseselt broneering ei ole kohustuskik"
type textarea "Hello! Direct booking is not mandatory."
type textarea "Tere! Otseselt broneering ei ole kohustuskik. [GEOGRAPHIC_DATA]"
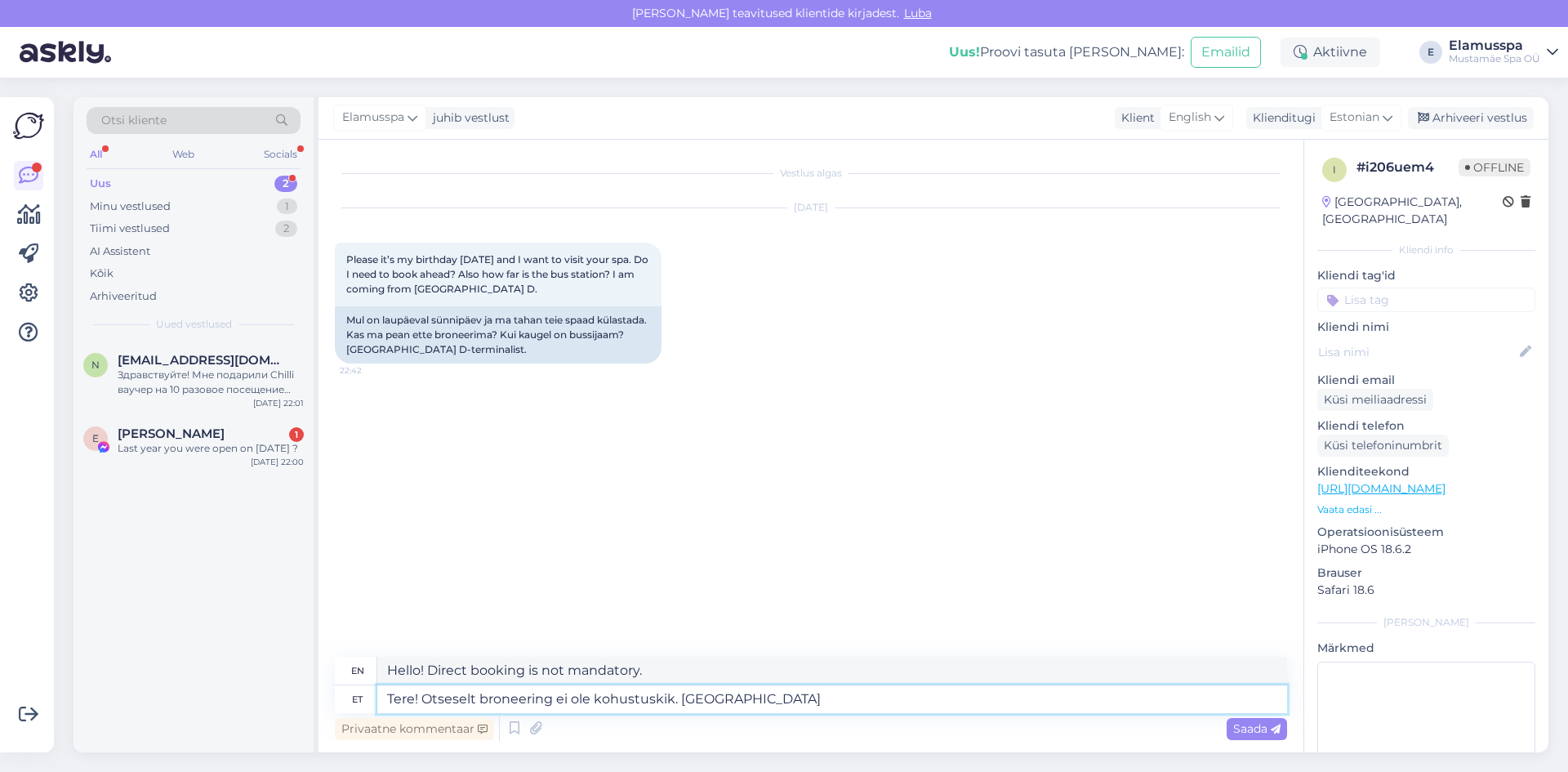
type textarea "Hello! Direct booking is not mandatory. In case"
type textarea "Tere! Otseselt broneering ei ole kohustuski"
type textarea "Hello! Direct booking is not obligatory."
type textarea "Tere! Otseselt broneering ei ole kohustuslik"
type textarea "Hello! Direct booking is not mandatory."
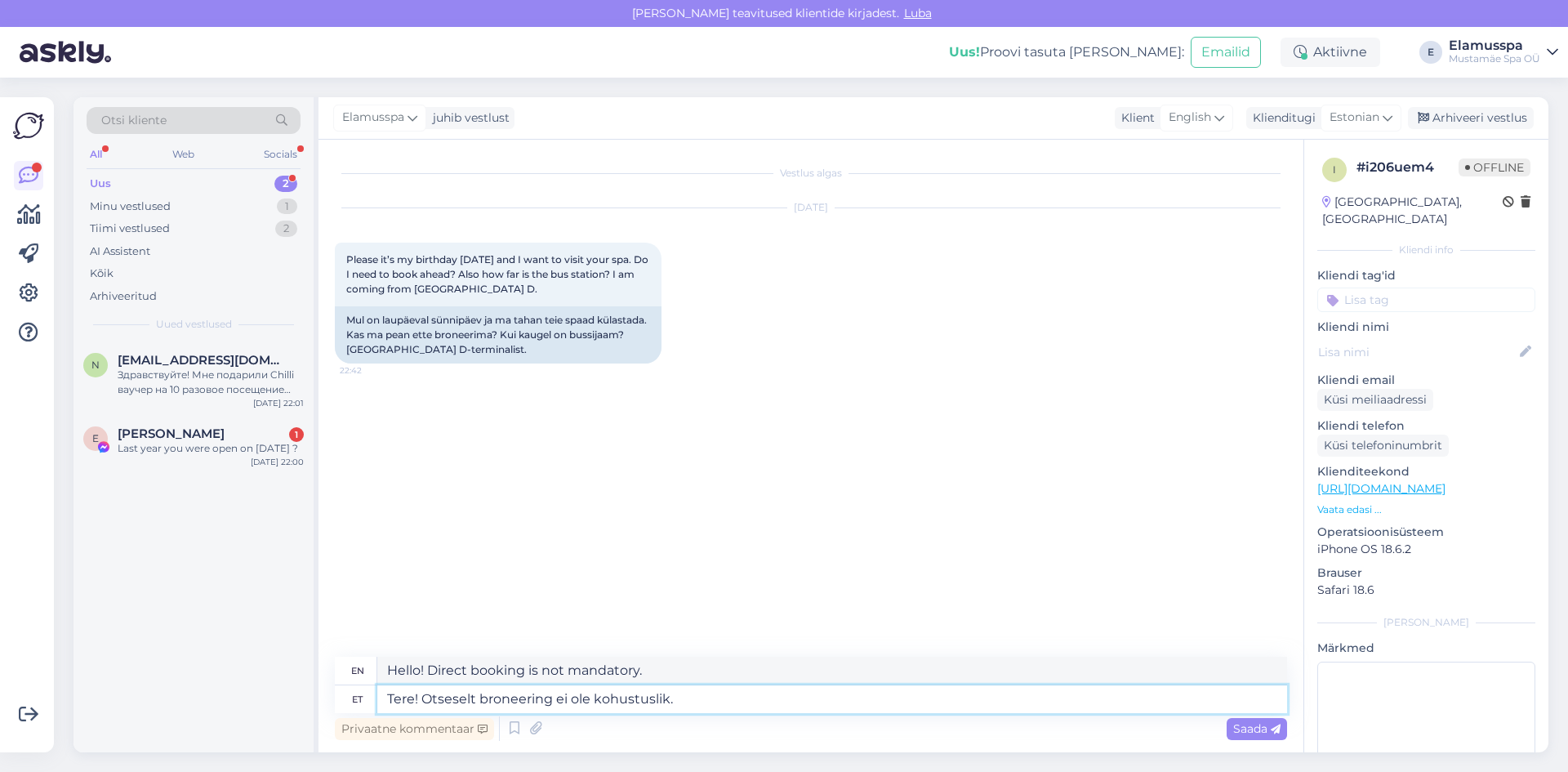
drag, startPoint x: 484, startPoint y: 699, endPoint x: 422, endPoint y: 710, distance: 63.0
click at [422, 710] on textarea "Tere! Otseselt broneering ei ole kohustuslik." at bounding box center [832, 700] width 910 height 28
type textarea "Tere! Broneering ei ole kohustuslik."
type textarea "Hello! Reservation is not mandatory."
click at [626, 695] on textarea "Tere! Broneering ei ole kohustuslik." at bounding box center [832, 700] width 910 height 28
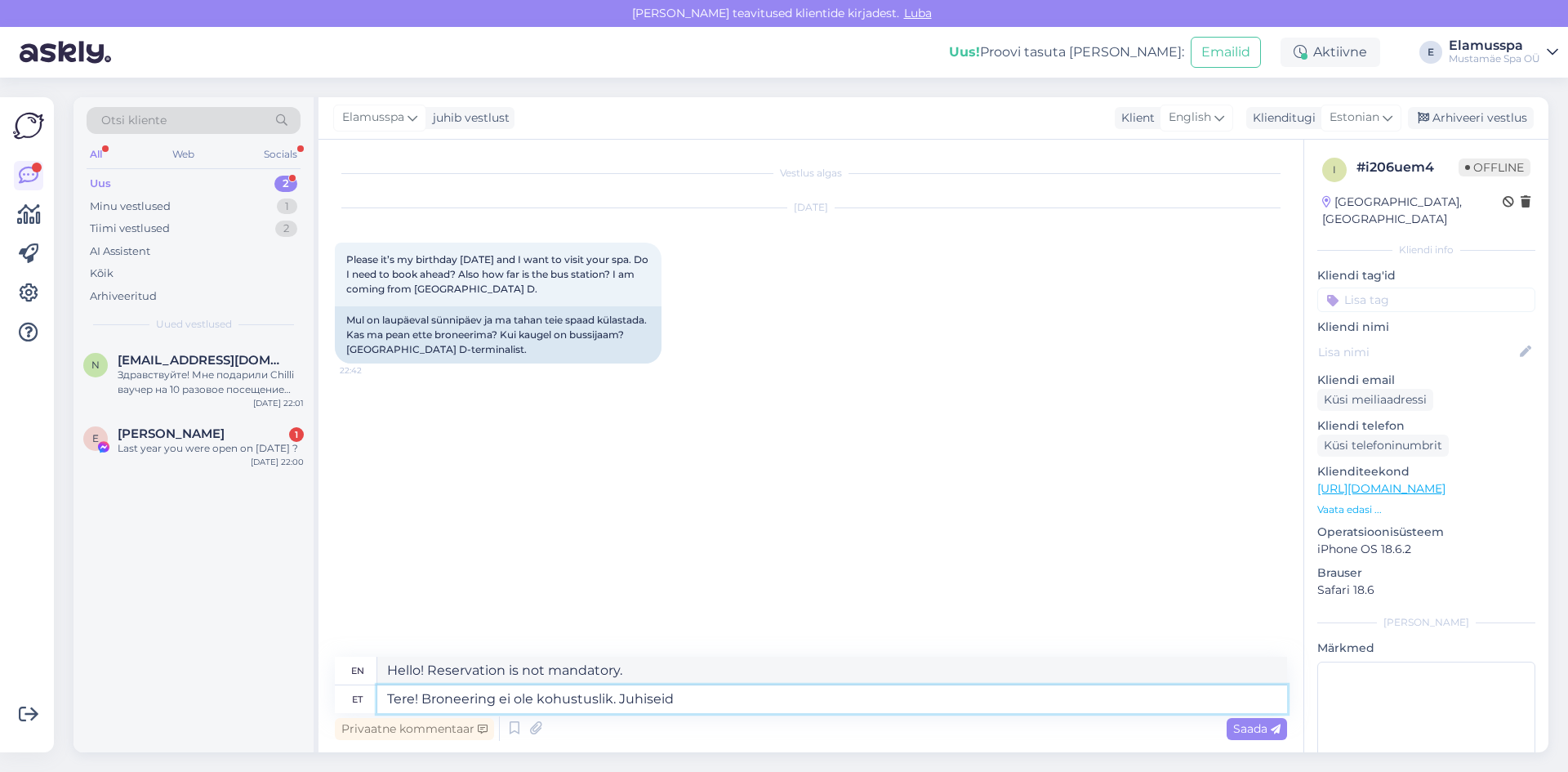
type textarea "Tere! Broneering ei ole kohustuslik. Juhiseid"
type textarea "Hello! Reservation is not mandatory. Instructions"
type textarea "Tere! Broneering ei ole kohustuslik. Juhiseid"
type textarea "Hello! Reservation is not mandatory. Instructions"
type textarea "Tere! Broneering ei ole kohustuslik. Juhiseid saate"
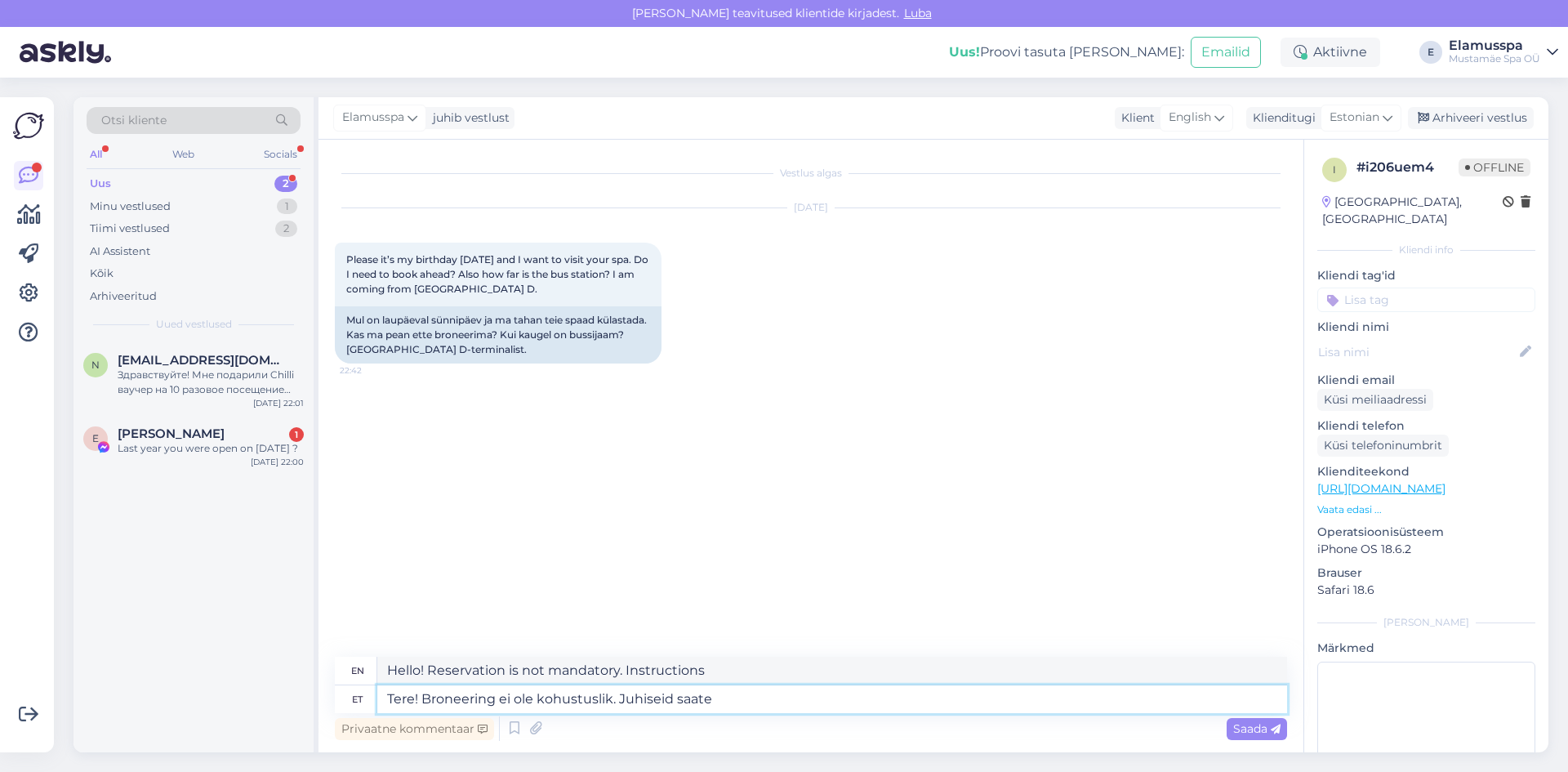
type textarea "Hello! Reservation is not required. You will receive instructions"
type textarea "Tere! Broneering ei ole kohustuslik. Juhiseid saate [PERSON_NAME]"
type textarea "Hello! Reservation is not required. You can find directions here."
type textarea "Tere! Broneering ei ole kohustuslik. Juhiseid saate [PERSON_NAME] s"
type textarea "Hello! Reservation is not required. You can find instructions on"
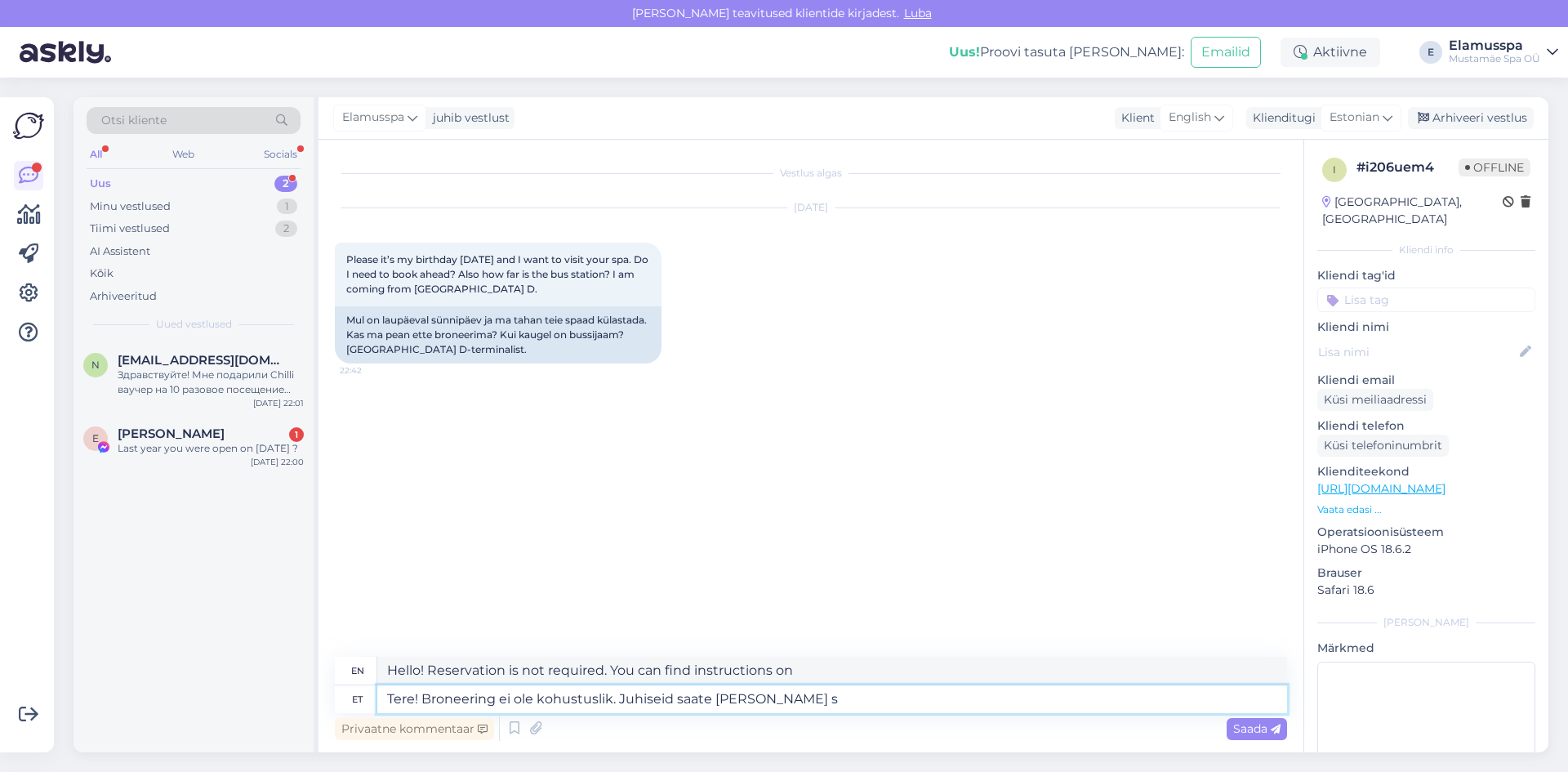
click at [624, 698] on textarea "Tere! Broneering ei ole kohustuslik. Juhiseid saate [PERSON_NAME] s" at bounding box center [832, 700] width 910 height 28
type textarea "Tere! Broneering ei ole kohustuslik. Müuhiseid saate [PERSON_NAME] s"
type textarea "Hello! Reservation is not required. You can find the shops in"
type textarea "Tere! Broneering ei ole kohustuslik. Mõnuhiseid saate [PERSON_NAME] s"
type textarea "Hello! Reservation is not required. You can find the details in"
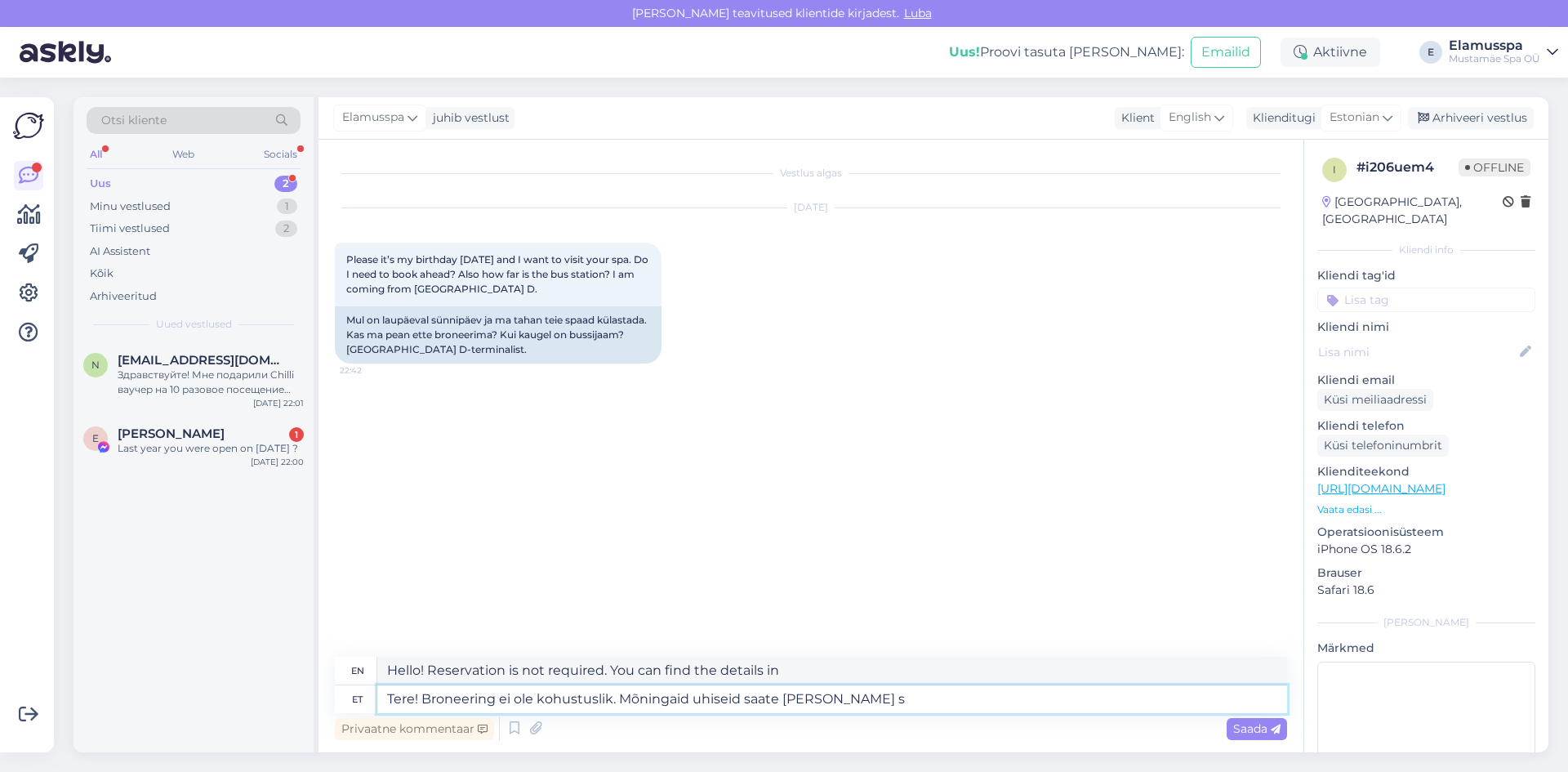
type textarea "Tere! Broneering ei ole kohustuslik. Mõningaid juhiseid saate [PERSON_NAME] s"
type textarea "Hello! Reservation is not mandatory. You can find some instructions here."
click at [826, 701] on textarea "Tere! Broneering ei ole kohustuslik. Mõningaid juhiseid saate [PERSON_NAME] s" at bounding box center [832, 700] width 910 height 28
type textarea "Tere! Broneering ei ole kohustuslik. Mõningaid juhiseid saate [PERSON_NAME] si"
type textarea "Hello! Reservation is not mandatory. You can find some instructions here"
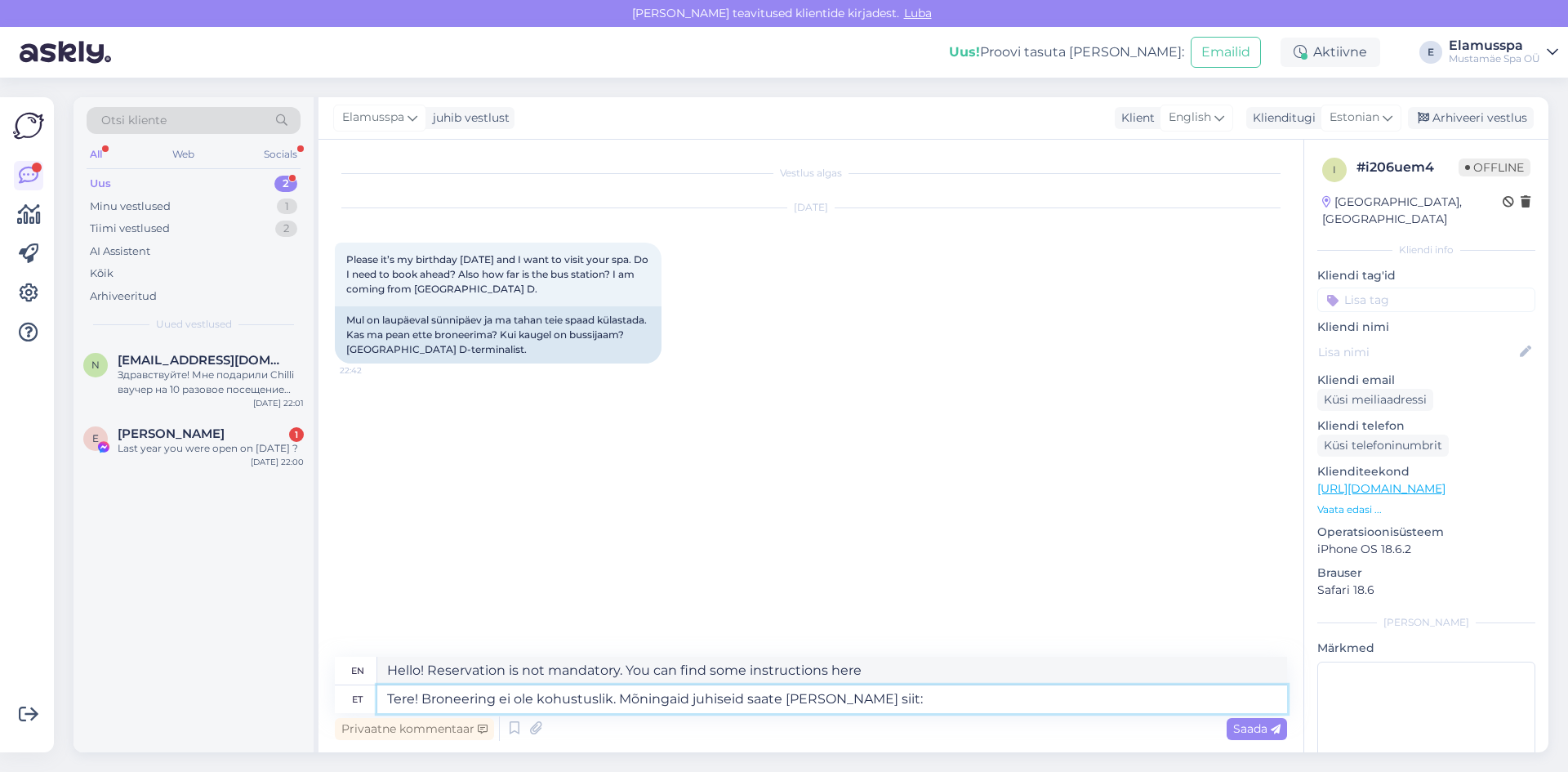
type textarea "Tere! Broneering ei ole kohustuslik. Mõningaid juhiseid saate [PERSON_NAME] sii…"
type textarea "Hi! Reservation is not required. You can find some instructions here:"
paste textarea "[URL][DOMAIN_NAME]"
type textarea "Tere! Broneering ei ole kohustuslik. Mõningaid juhiseid saate [PERSON_NAME] sii…"
type textarea "Hello! Reservation is not mandatory. You can find some instructions here: [URL]…"
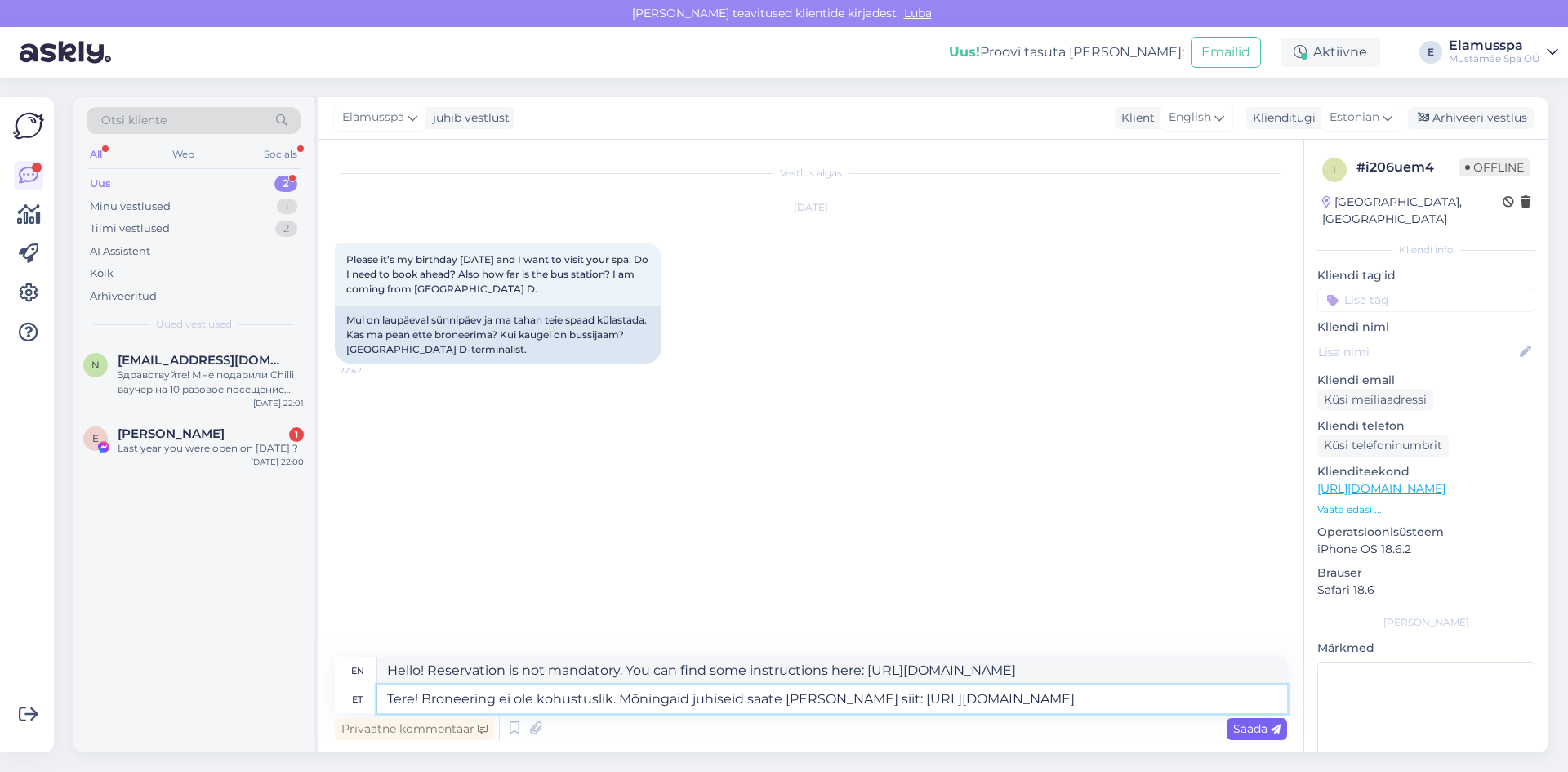
type textarea "Tere! Broneering ei ole kohustuslik. Mõningaid juhiseid saate [PERSON_NAME] sii…"
click at [1282, 733] on div "Saada" at bounding box center [1258, 729] width 61 height 22
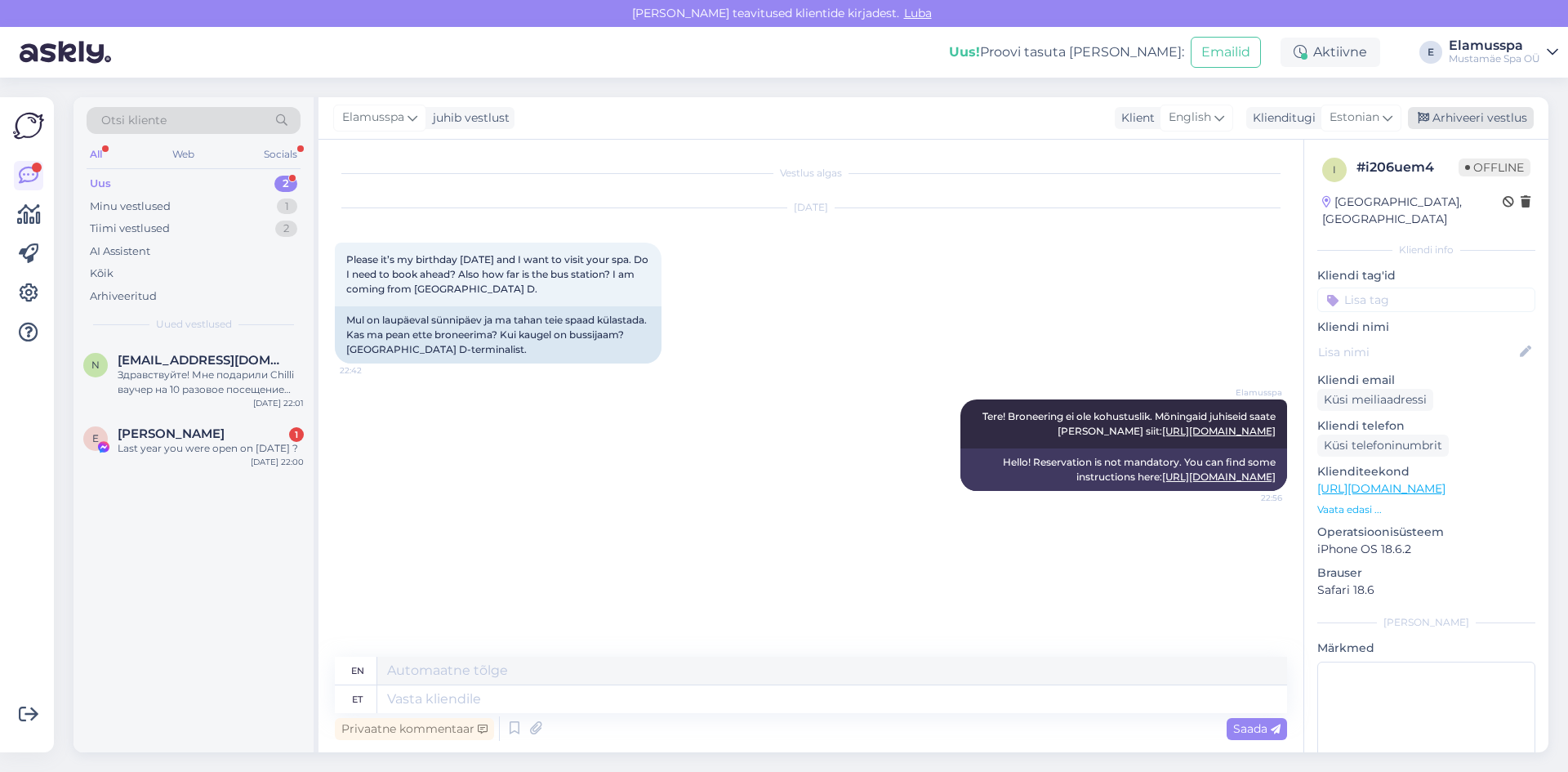
click at [1507, 116] on div "Arhiveeri vestlus" at bounding box center [1471, 117] width 126 height 22
